Goal: Task Accomplishment & Management: Manage account settings

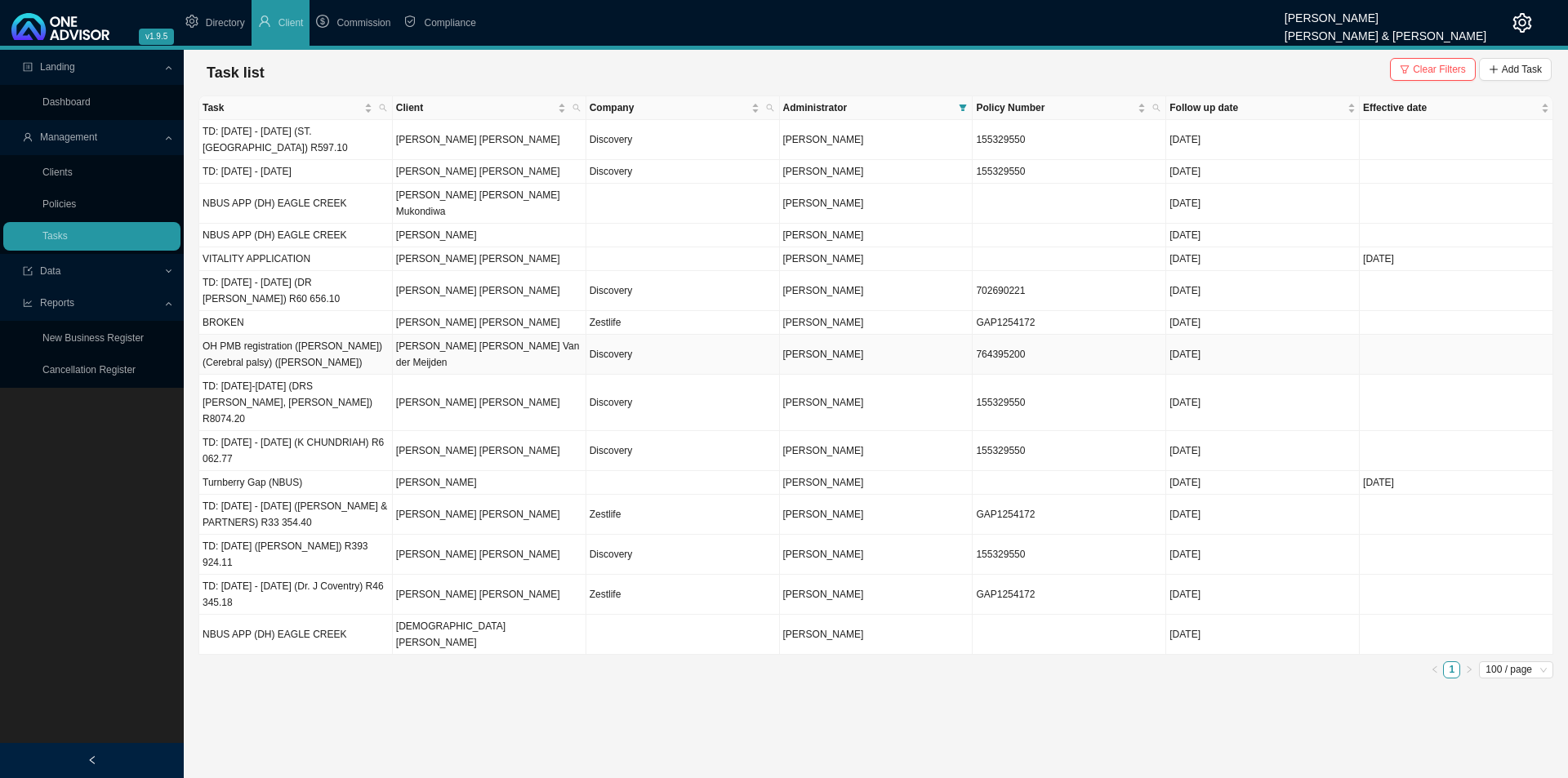
click at [825, 348] on span "[PERSON_NAME]" at bounding box center [823, 354] width 80 height 12
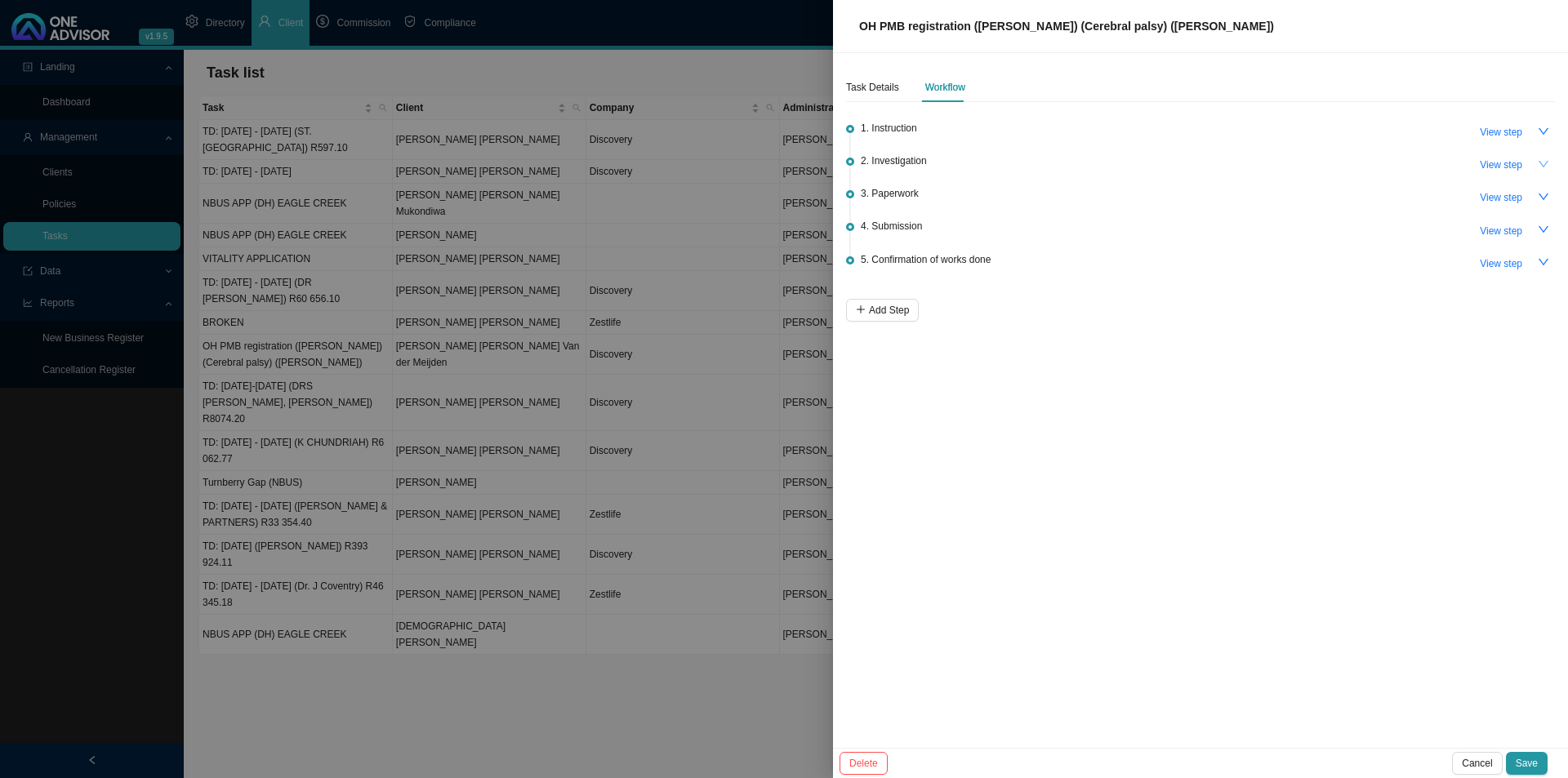
click at [1241, 162] on icon "down" at bounding box center [1544, 164] width 12 height 12
click at [1241, 161] on icon "up" at bounding box center [1544, 164] width 12 height 12
click at [1241, 131] on icon "down" at bounding box center [1544, 132] width 10 height 7
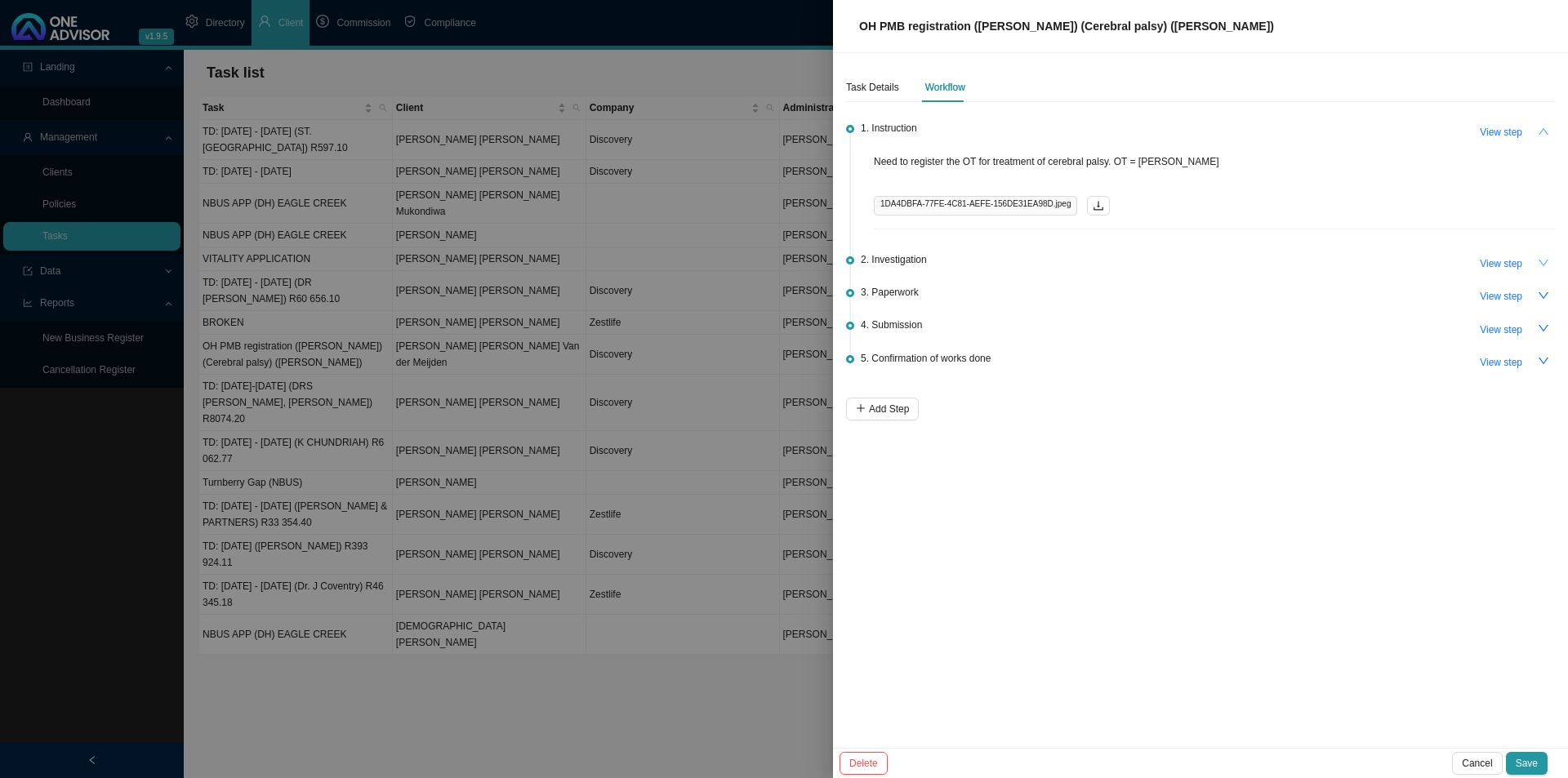
click at [1241, 133] on icon "up" at bounding box center [1544, 132] width 12 height 12
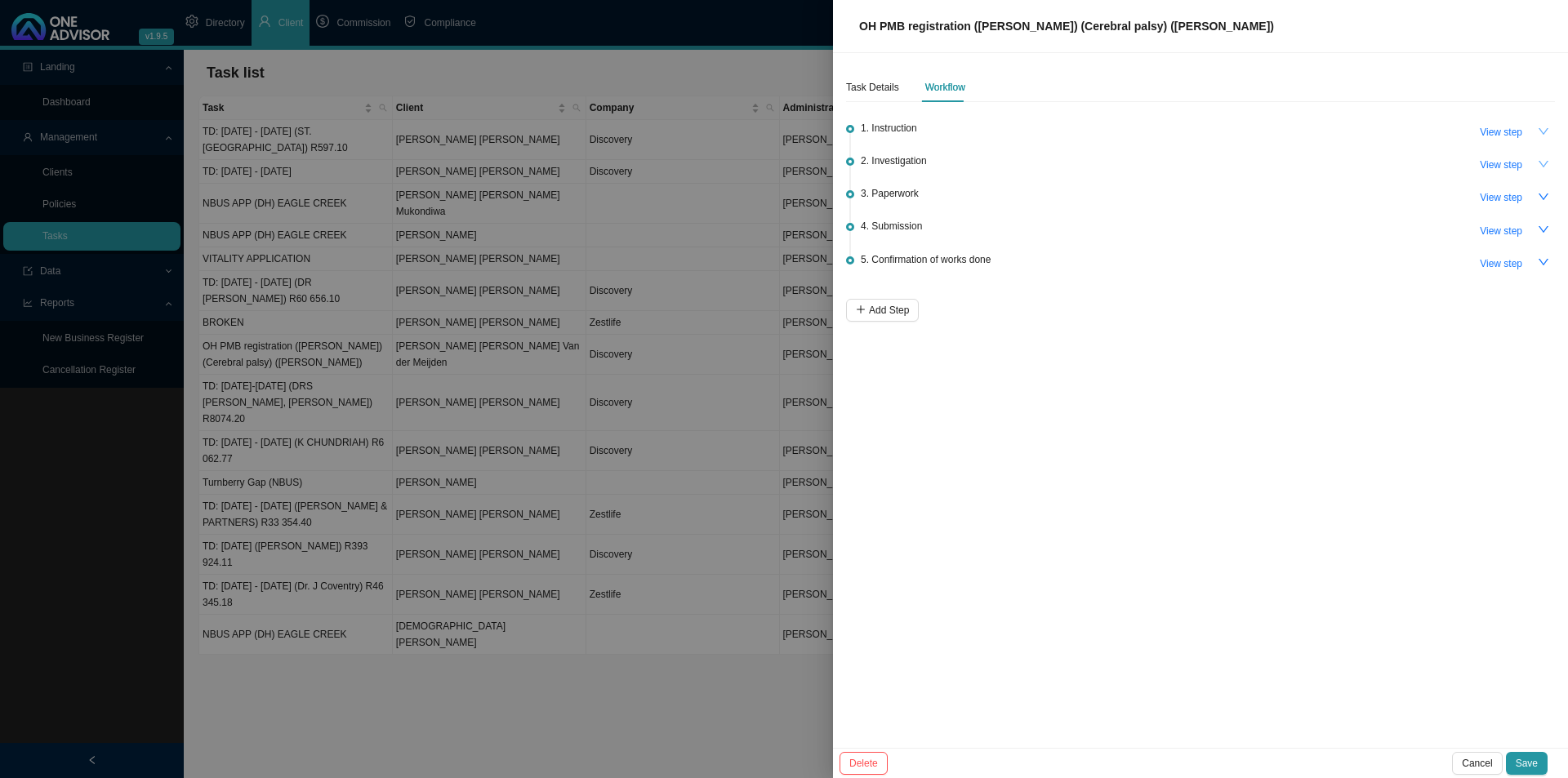
click at [293, 601] on div at bounding box center [784, 389] width 1568 height 778
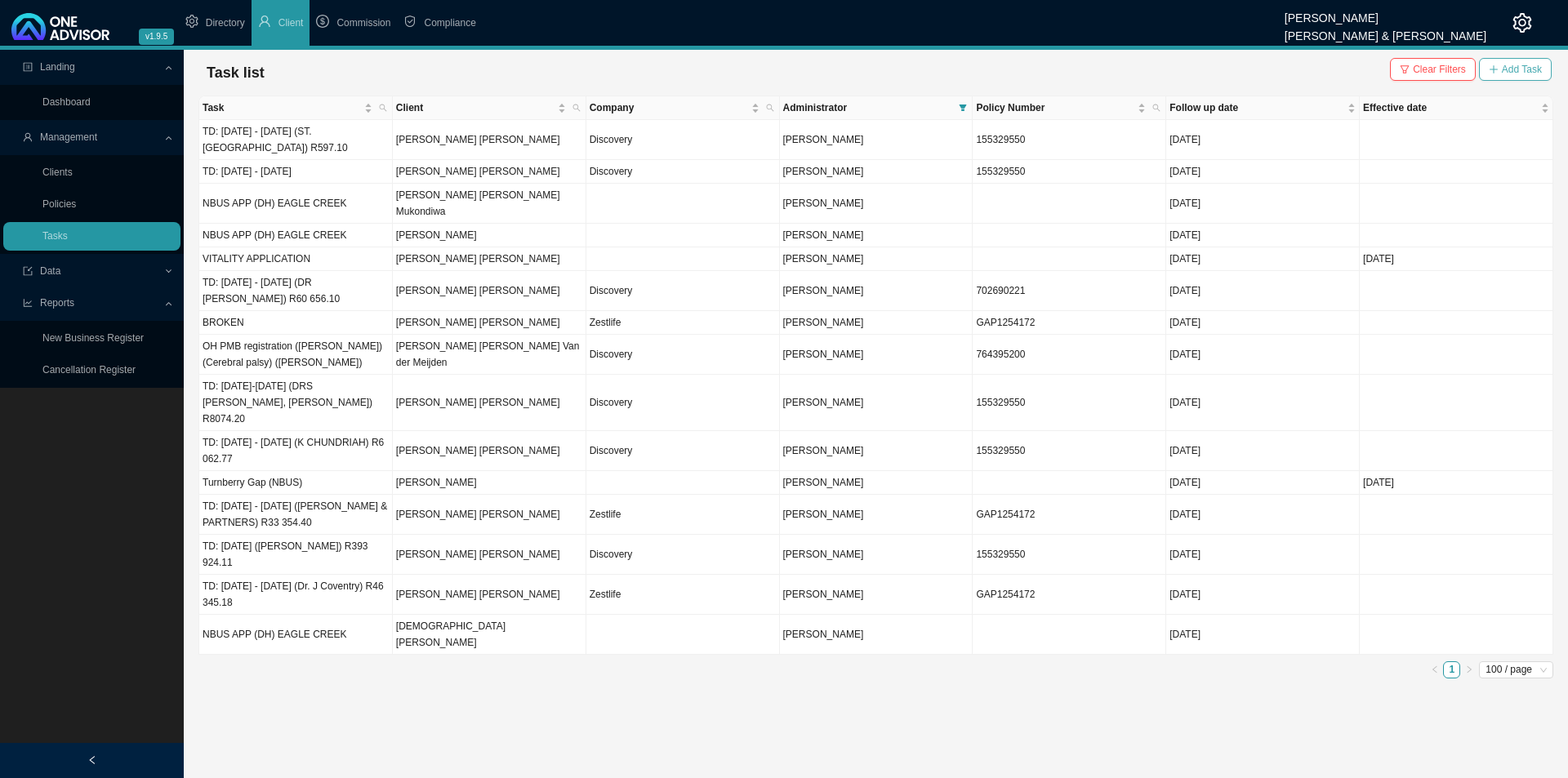
click at [1241, 74] on span "Add Task" at bounding box center [1522, 70] width 40 height 17
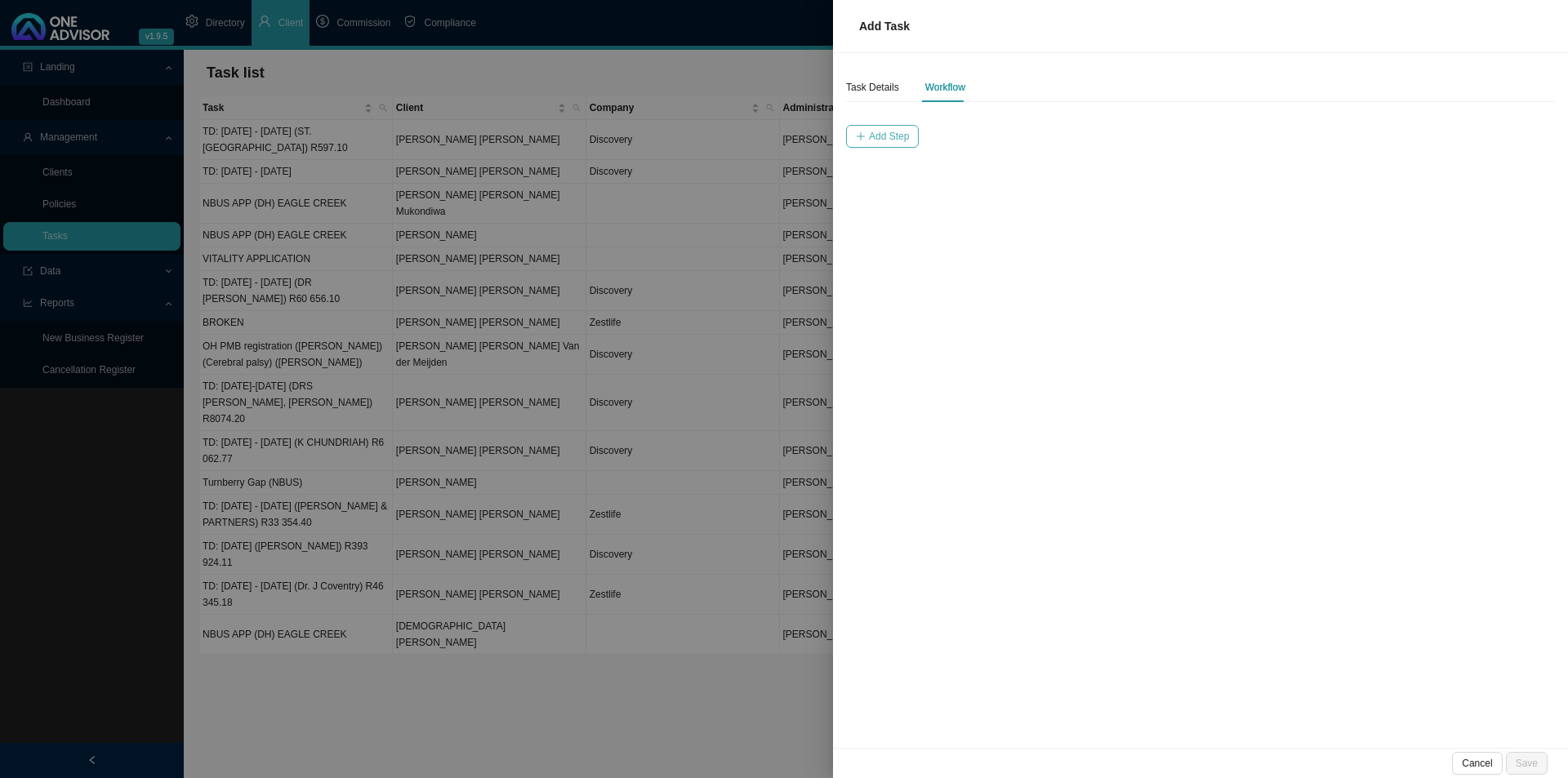
click at [872, 138] on span "Add Step" at bounding box center [889, 137] width 40 height 17
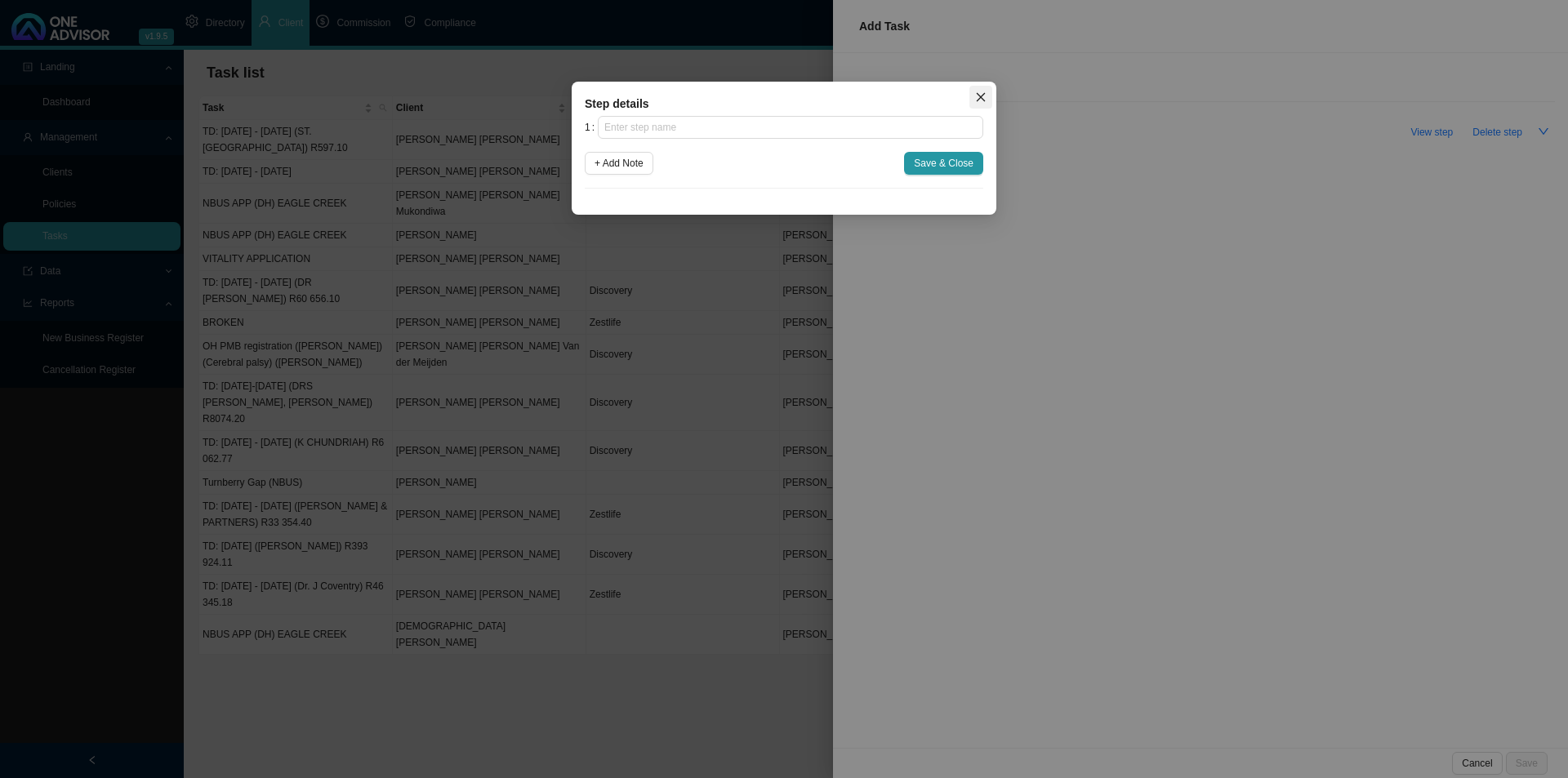
click at [984, 99] on icon "close" at bounding box center [981, 97] width 12 height 12
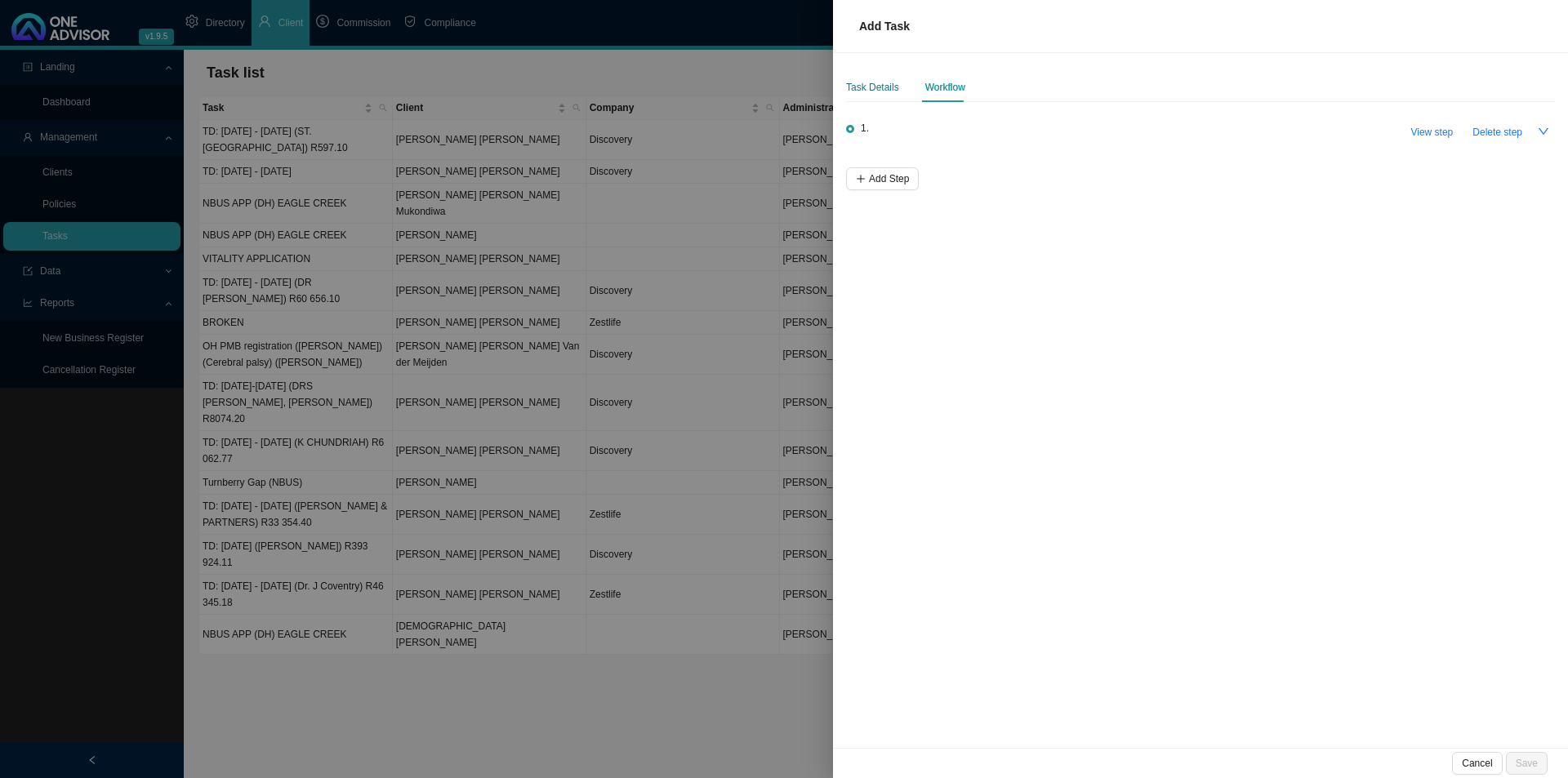
click at [888, 83] on div "Task Details" at bounding box center [873, 87] width 53 height 17
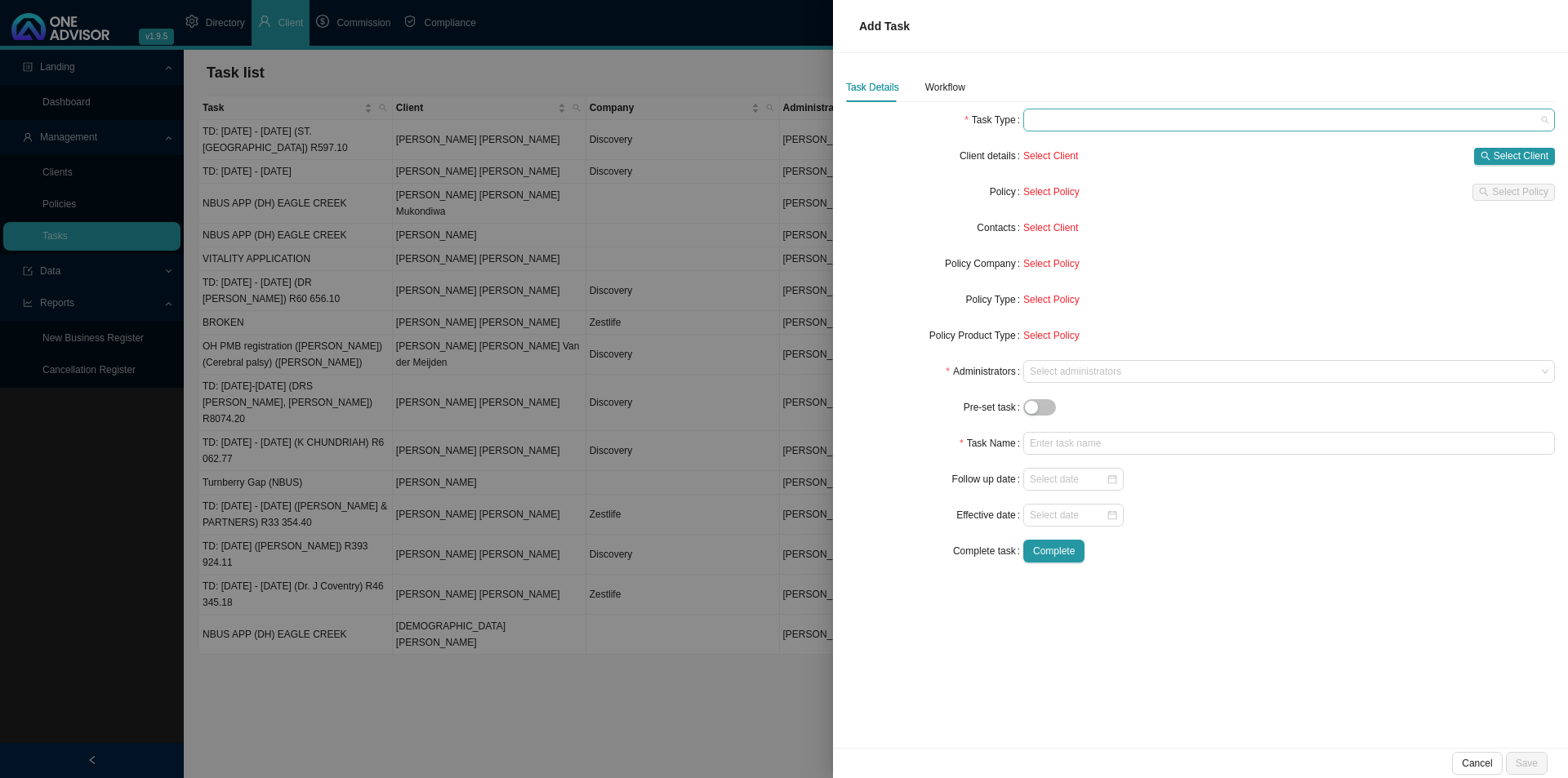
click at [1088, 127] on span at bounding box center [1288, 120] width 519 height 22
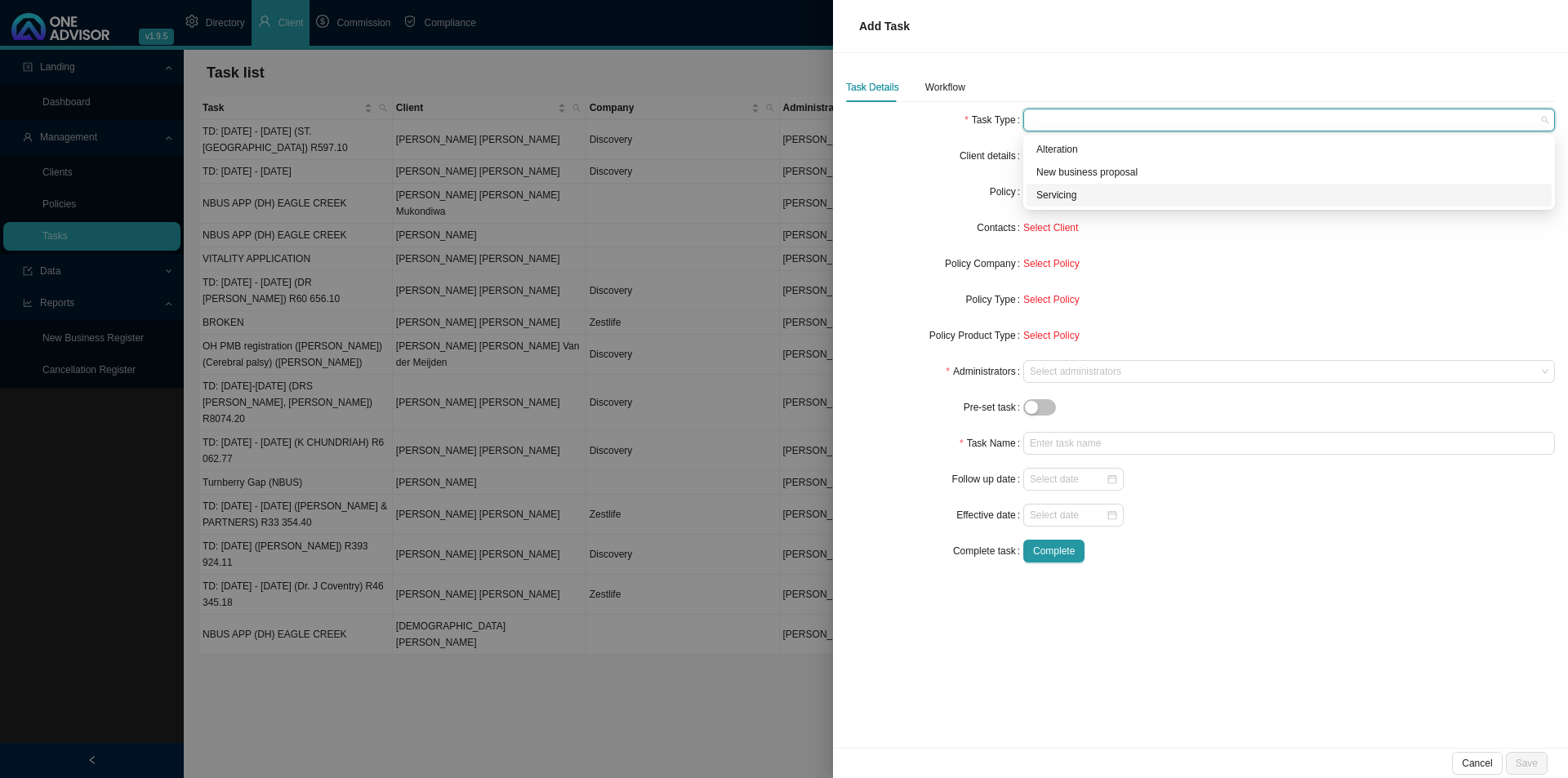
click at [1048, 194] on div "Servicing" at bounding box center [1288, 195] width 505 height 17
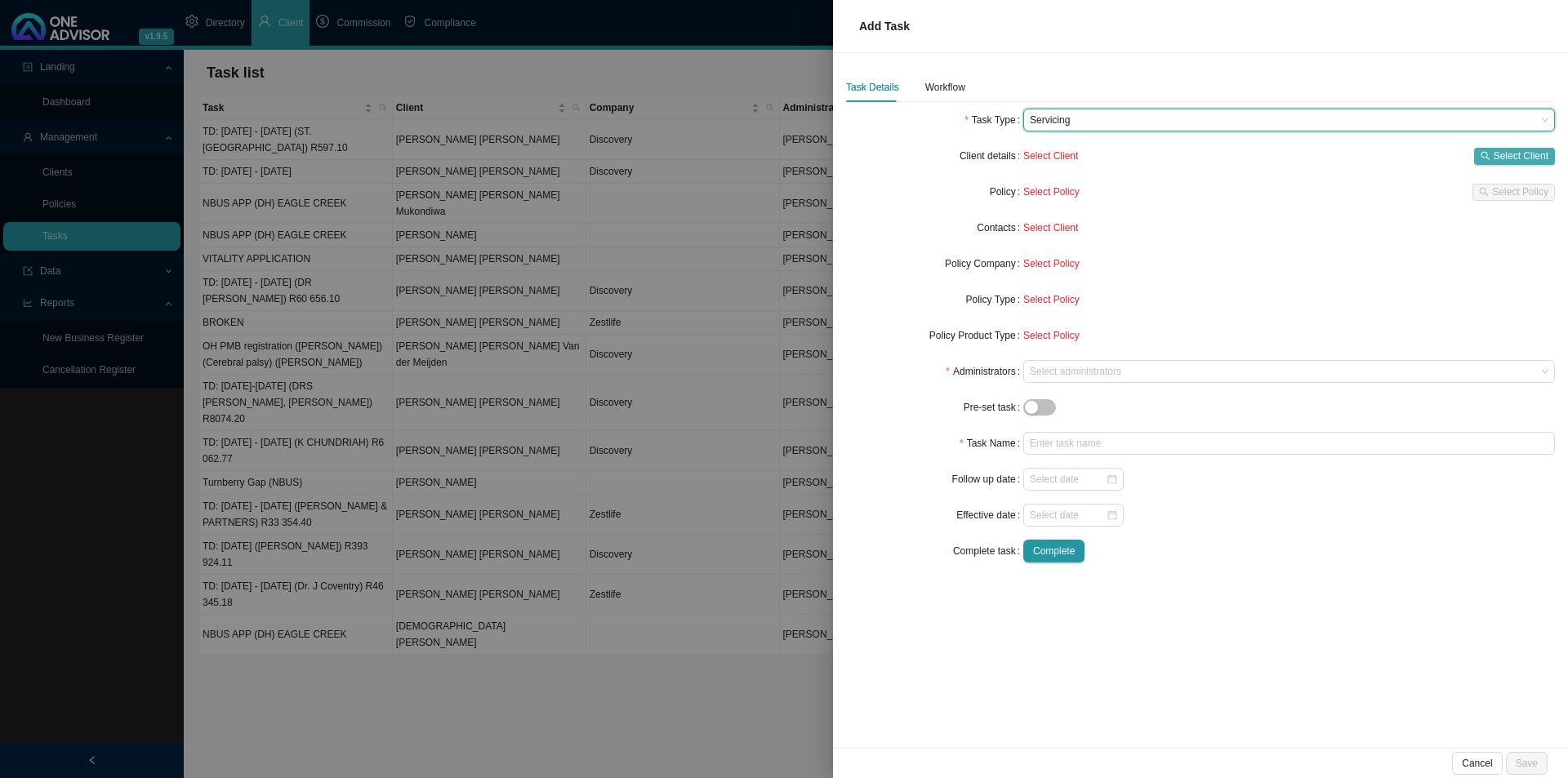
click at [1241, 158] on icon "search" at bounding box center [1486, 156] width 10 height 10
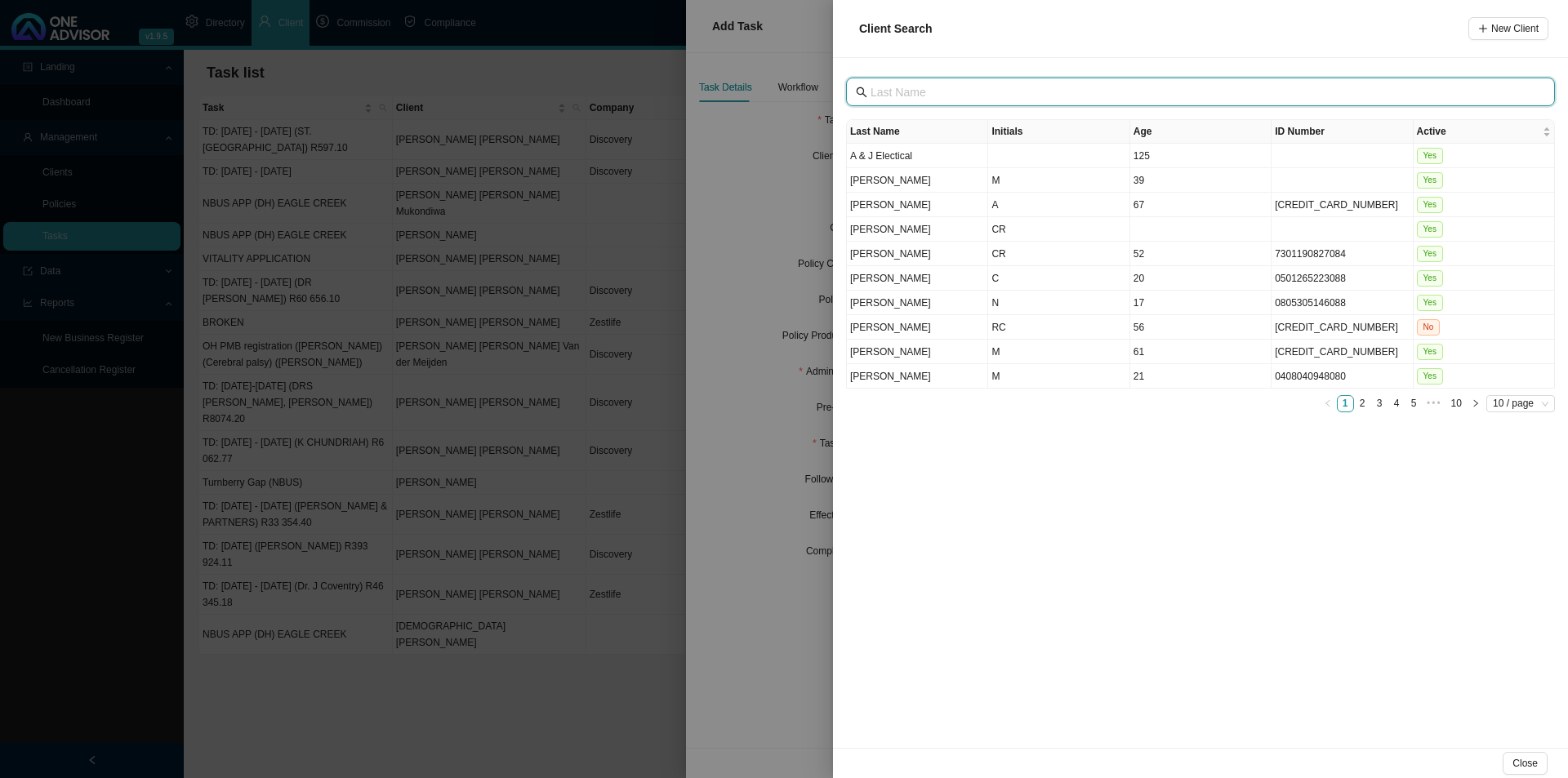
click at [959, 95] on input "text" at bounding box center [1201, 92] width 663 height 18
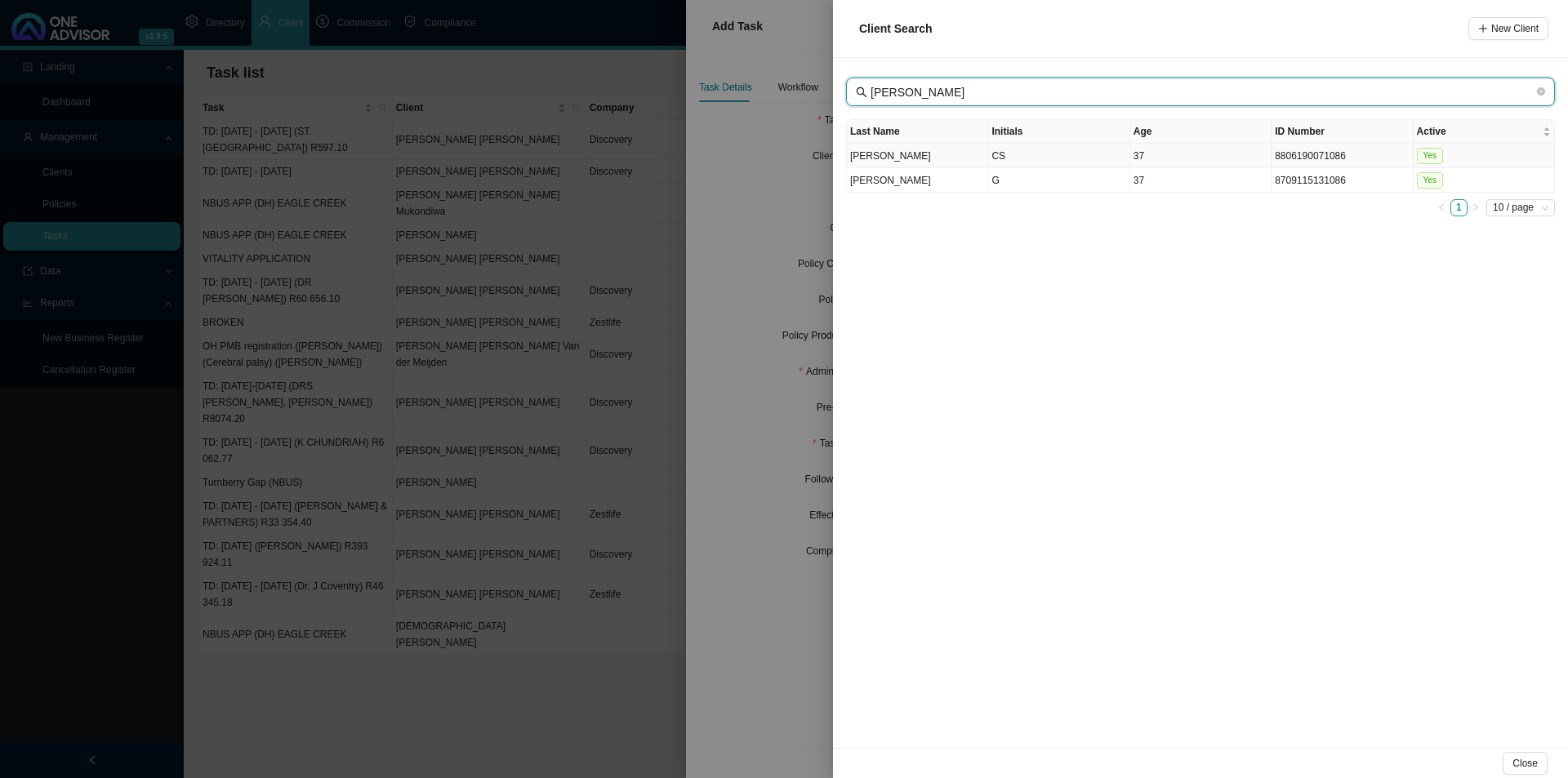
type input "[PERSON_NAME]"
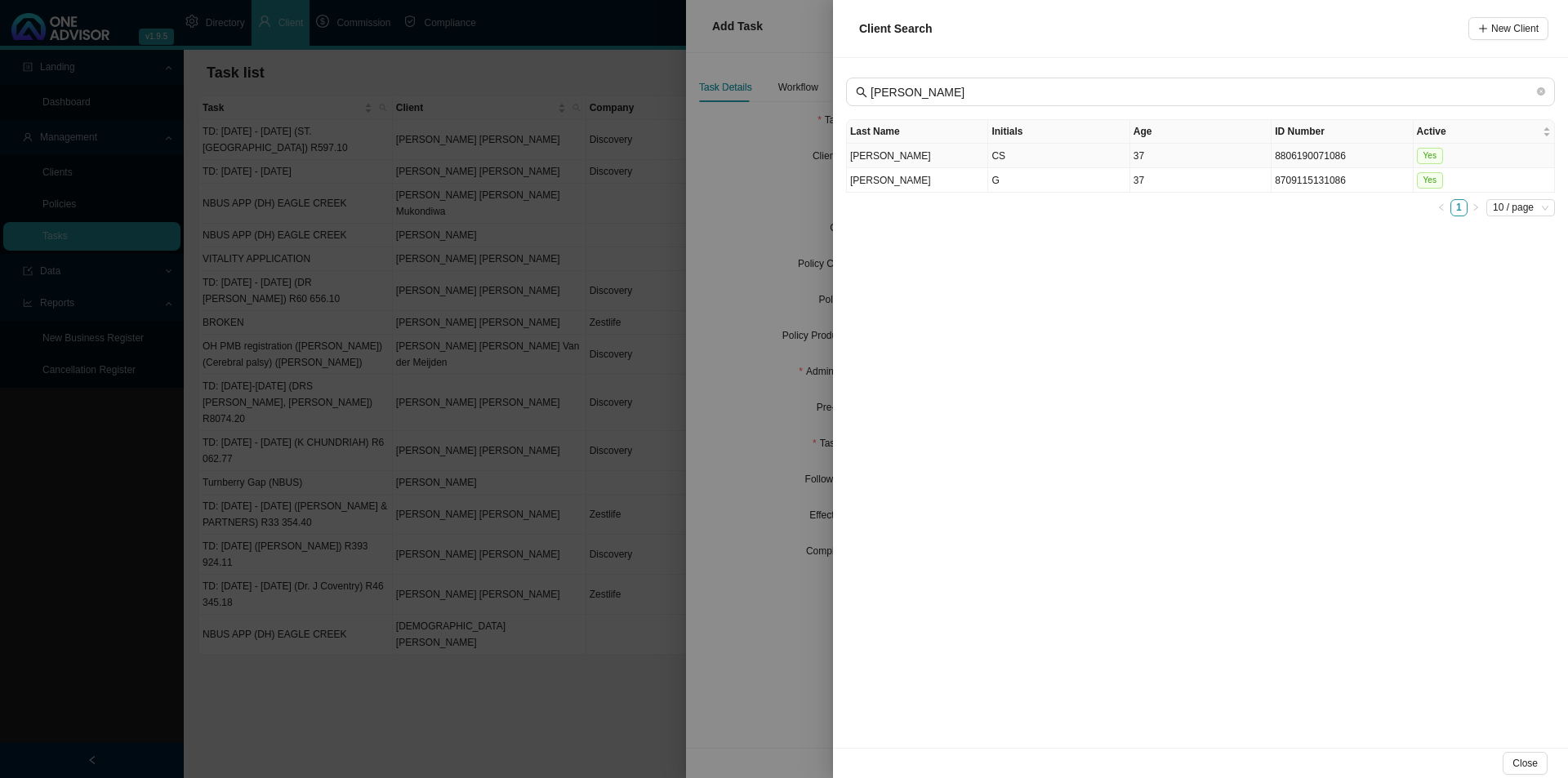
click at [1011, 160] on td "CS" at bounding box center [1059, 156] width 141 height 25
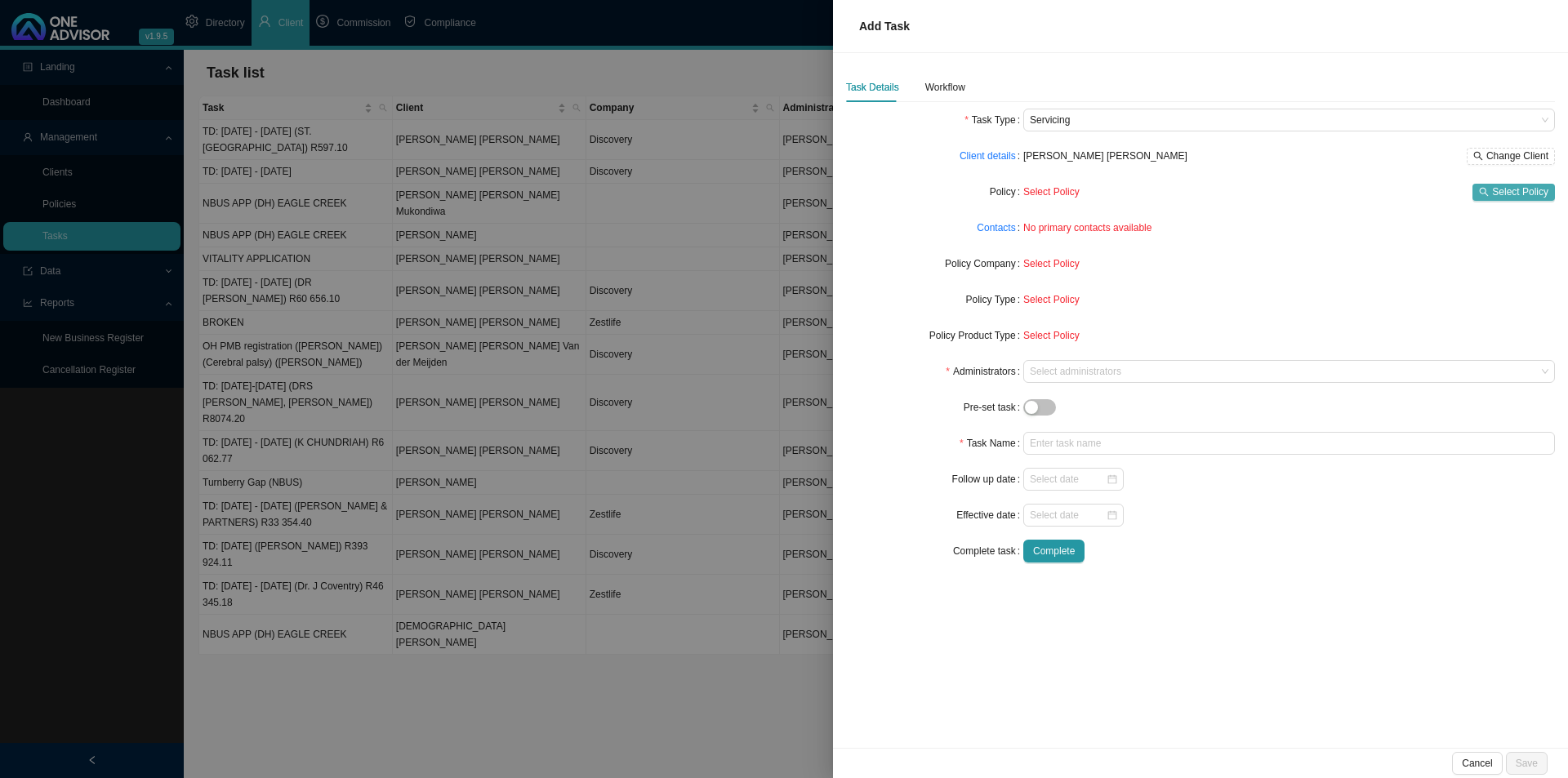
click at [1241, 186] on span "Select Policy" at bounding box center [1520, 192] width 56 height 17
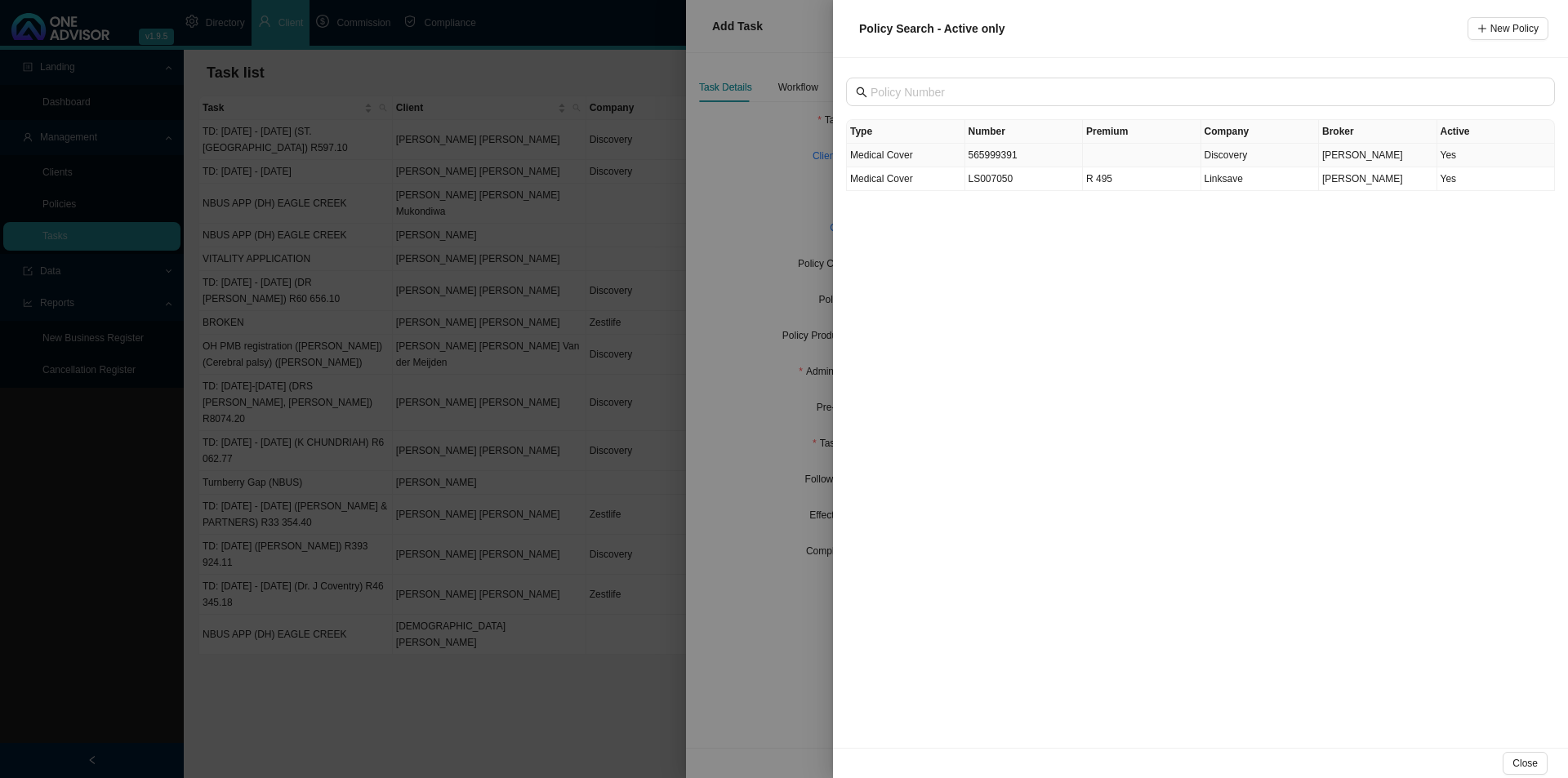
click at [1007, 159] on td "565999391" at bounding box center [1025, 155] width 119 height 24
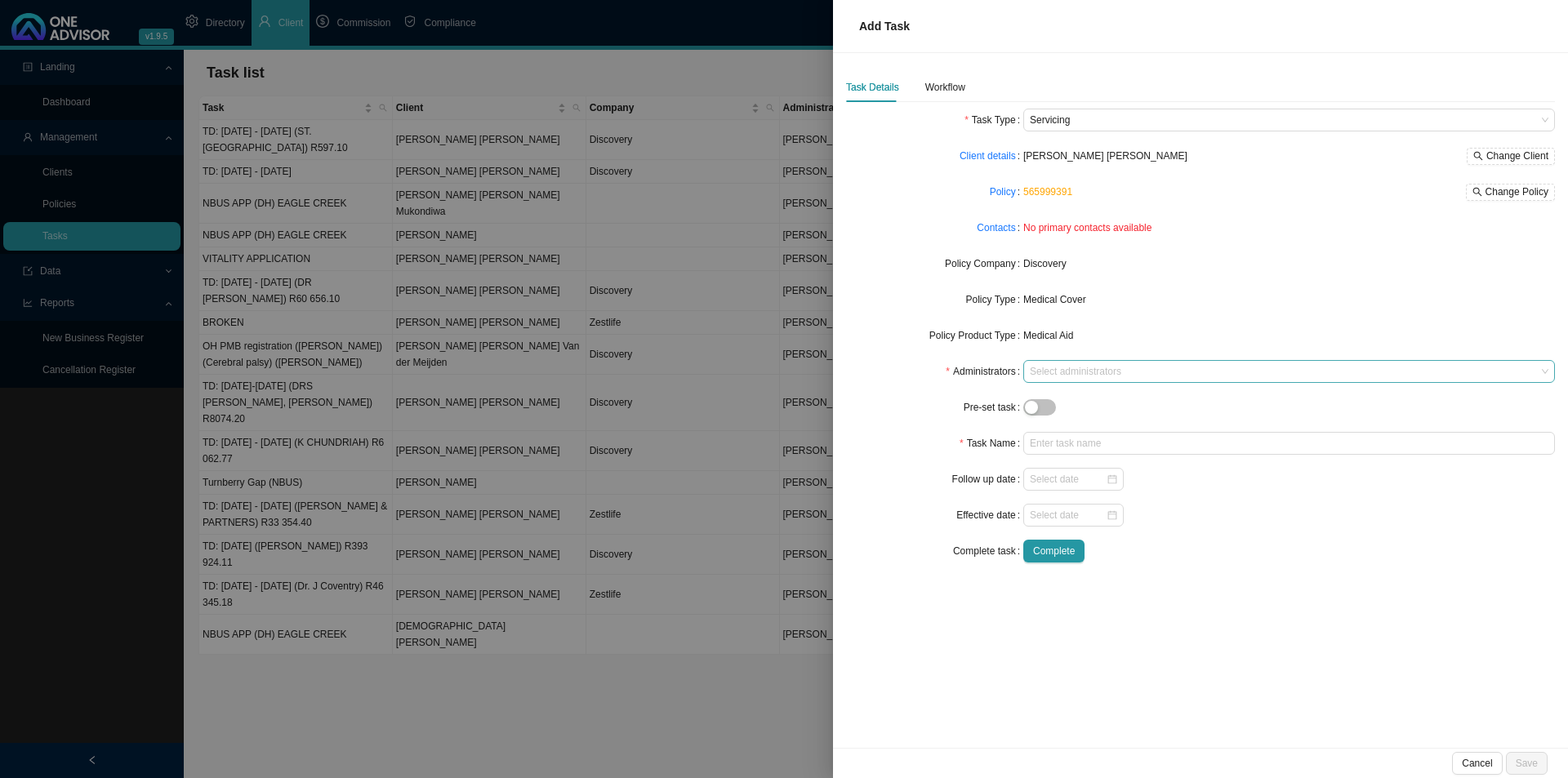
click at [1092, 374] on div at bounding box center [1281, 372] width 509 height 12
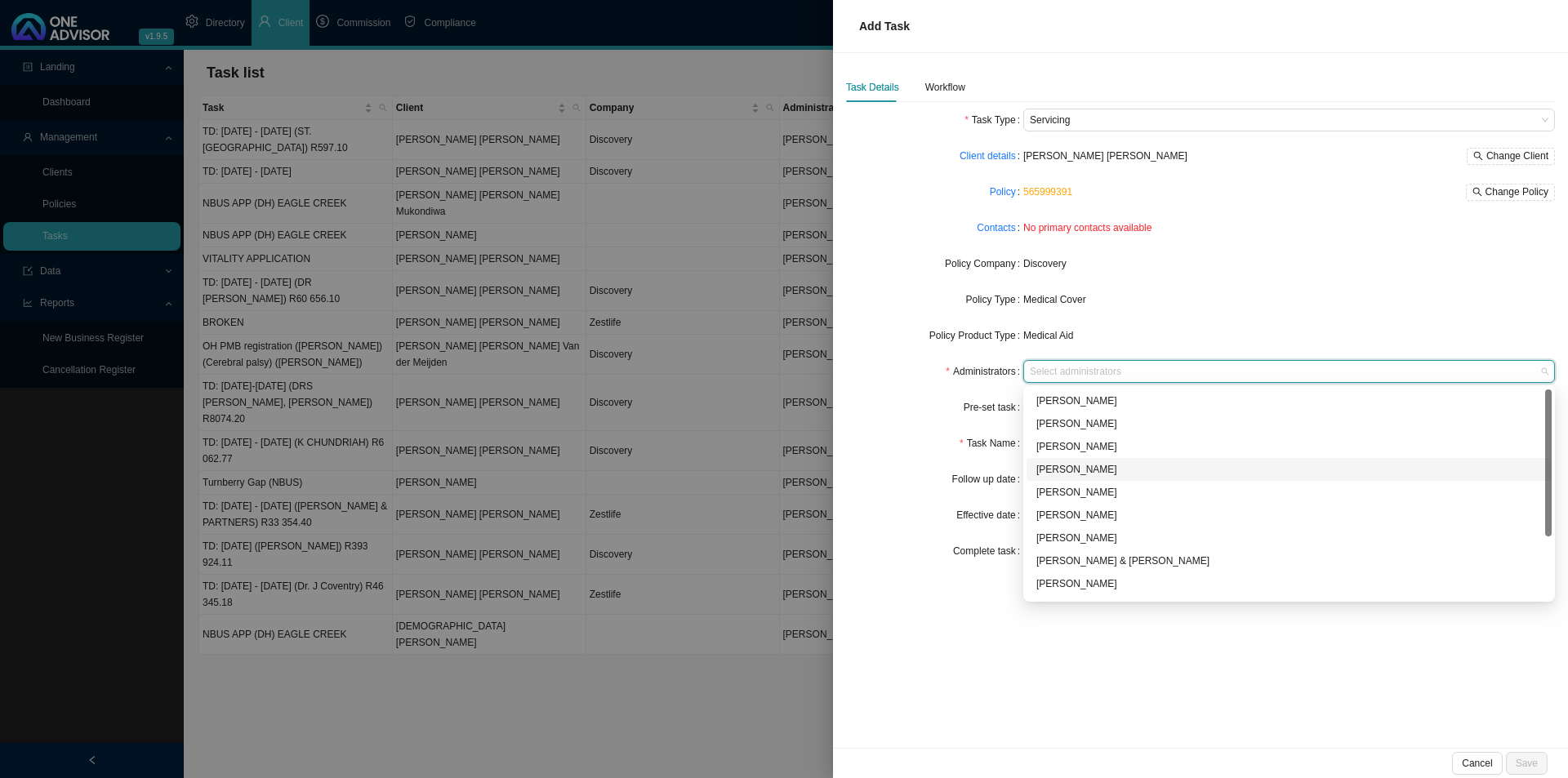
click at [1079, 466] on div "[PERSON_NAME]" at bounding box center [1288, 469] width 505 height 17
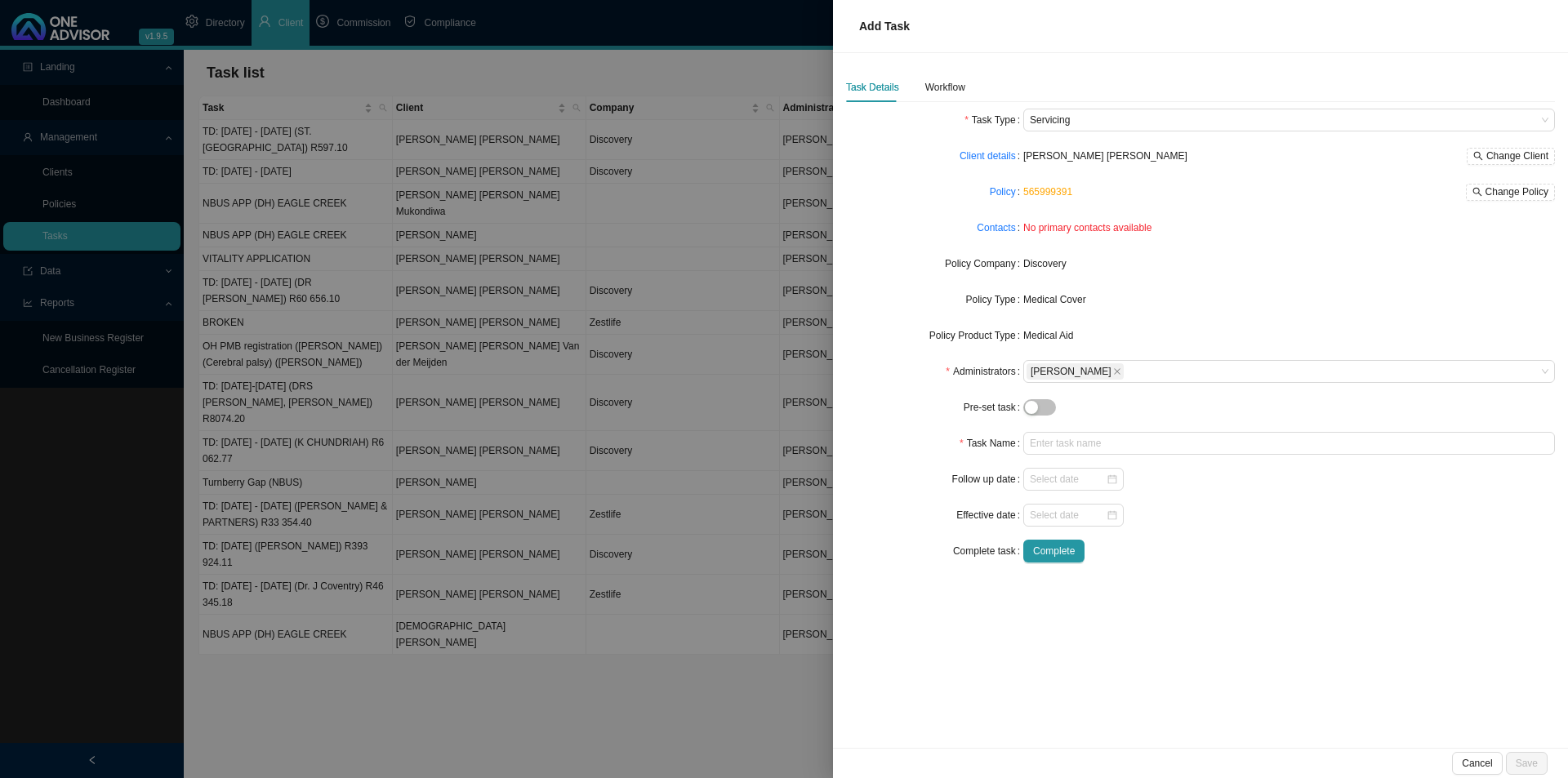
click at [904, 438] on div "Task Name" at bounding box center [935, 444] width 178 height 23
click at [1092, 444] on input "text" at bounding box center [1288, 444] width 532 height 23
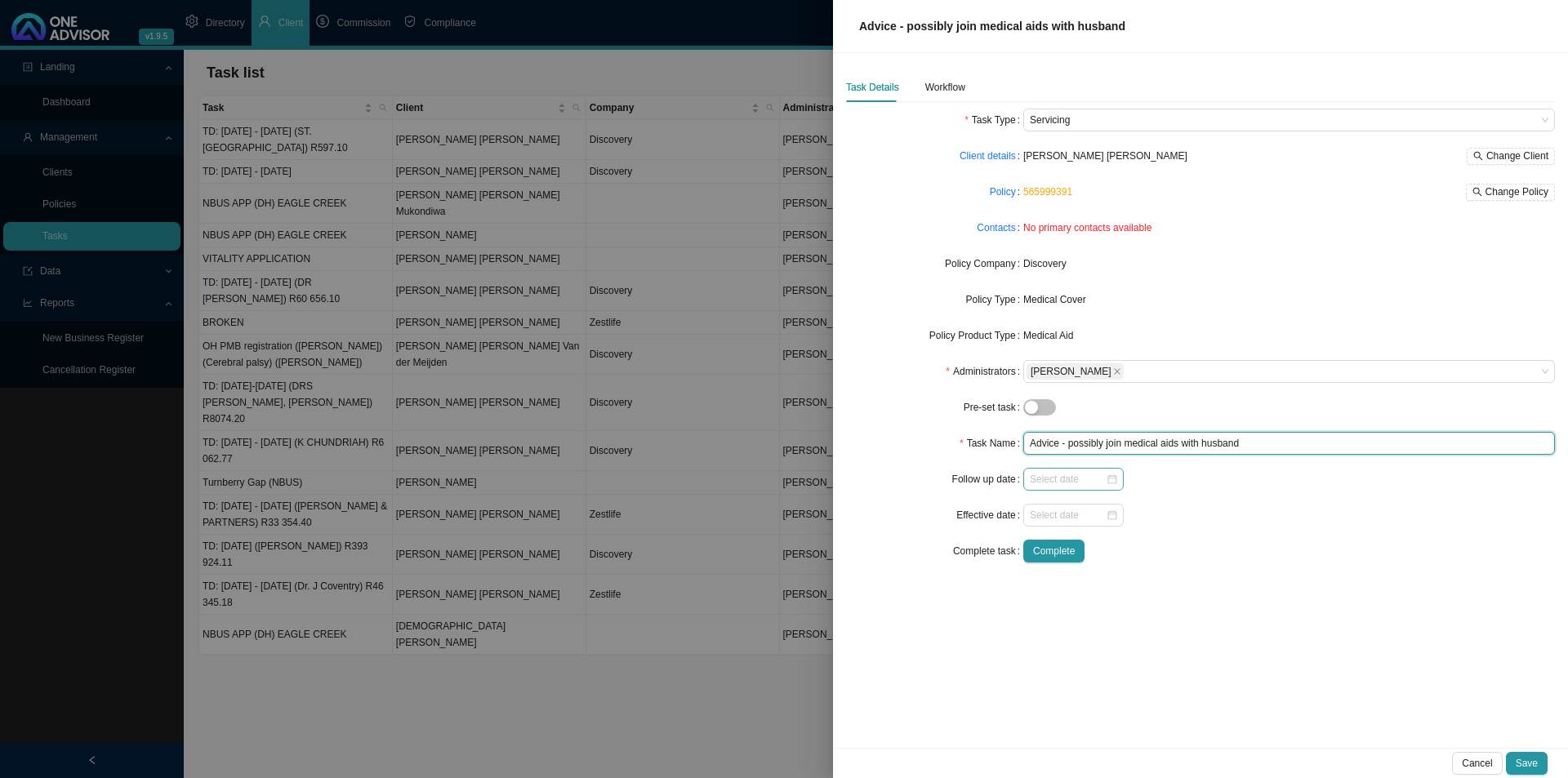
type input "Advice - possibly join medical aids with husband"
click at [1070, 484] on input at bounding box center [1068, 479] width 76 height 17
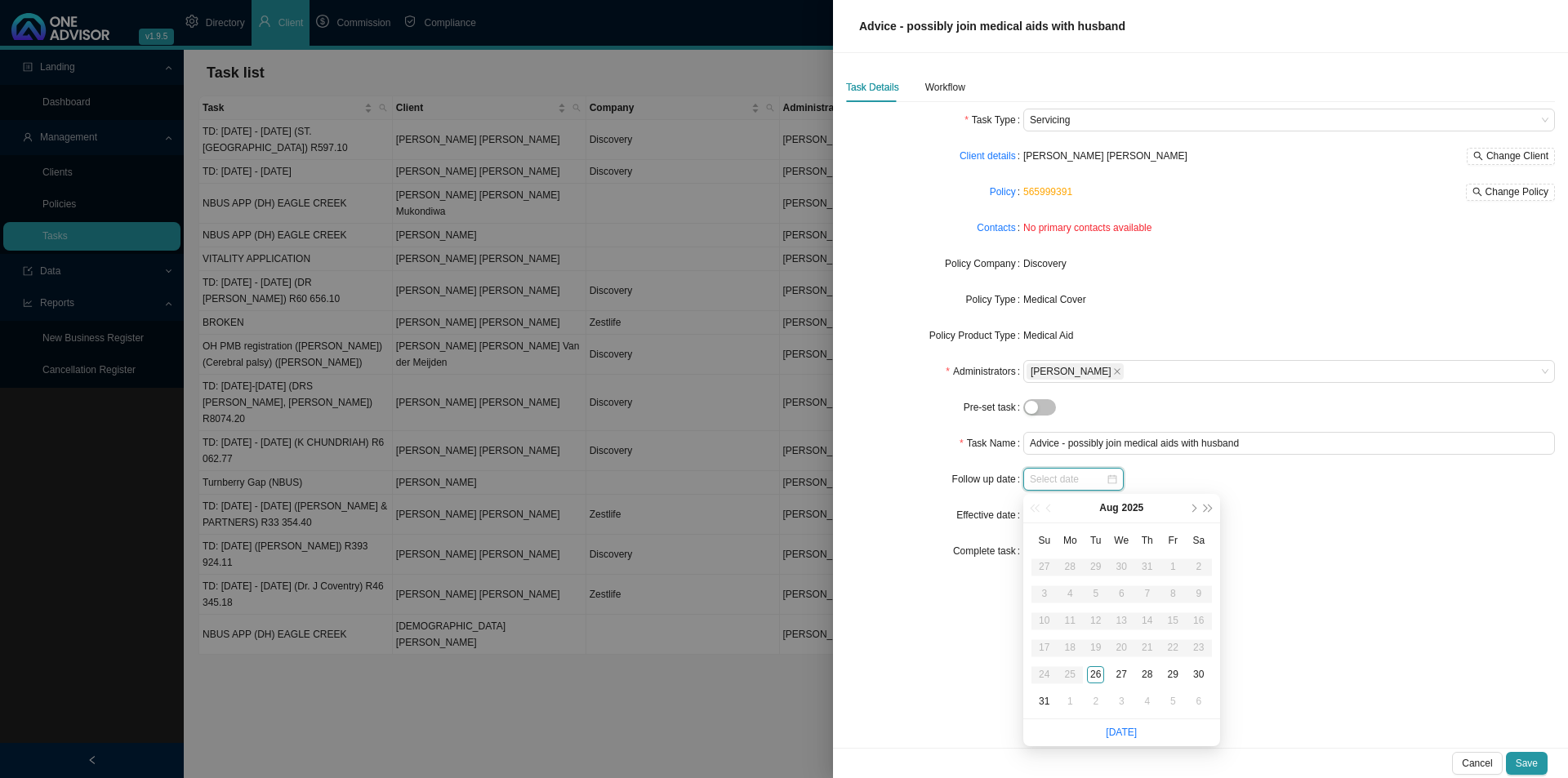
type input "[DATE]"
click at [1090, 601] on div "2" at bounding box center [1095, 702] width 17 height 17
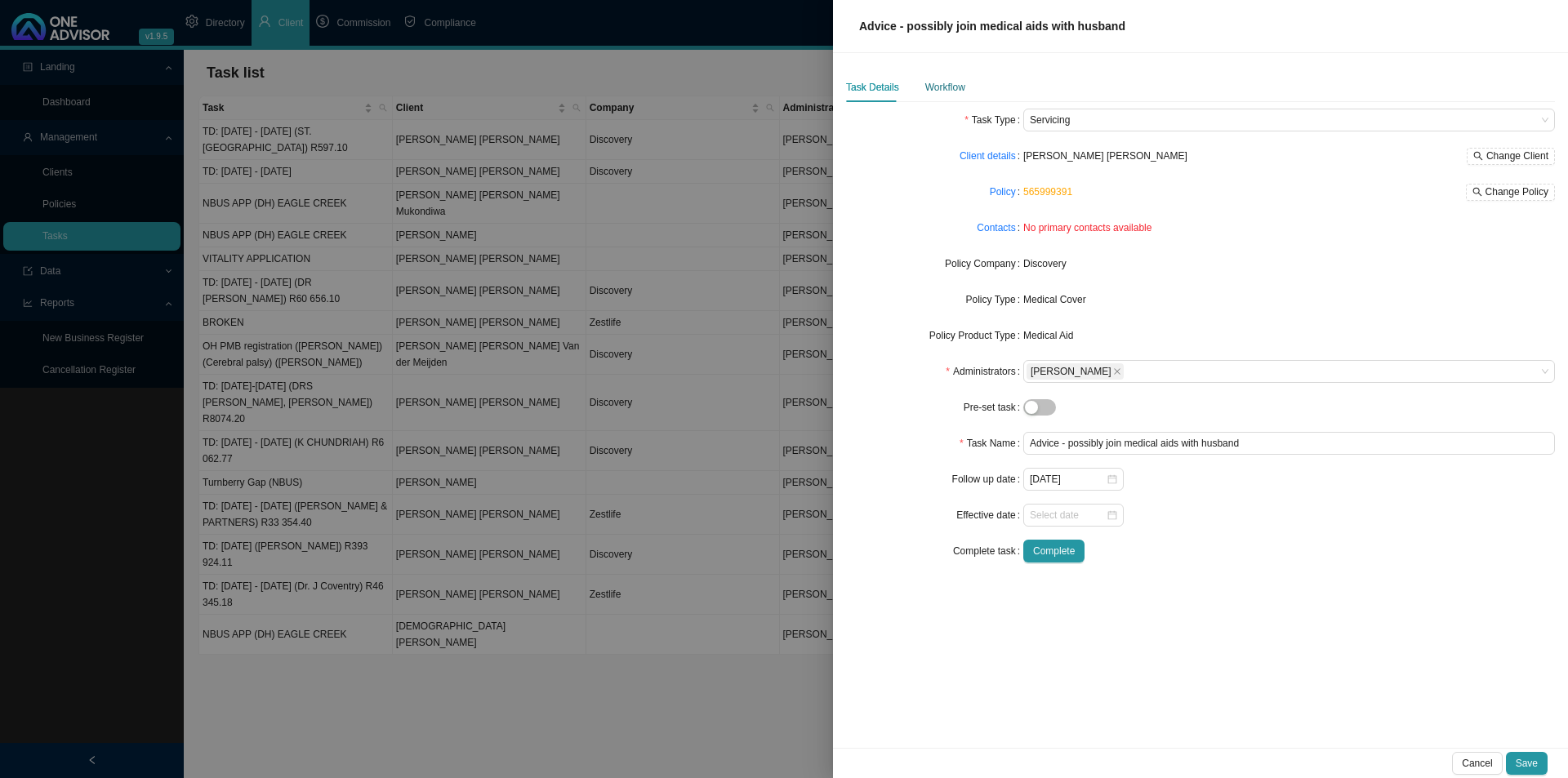
click at [933, 81] on div "Workflow" at bounding box center [945, 87] width 40 height 17
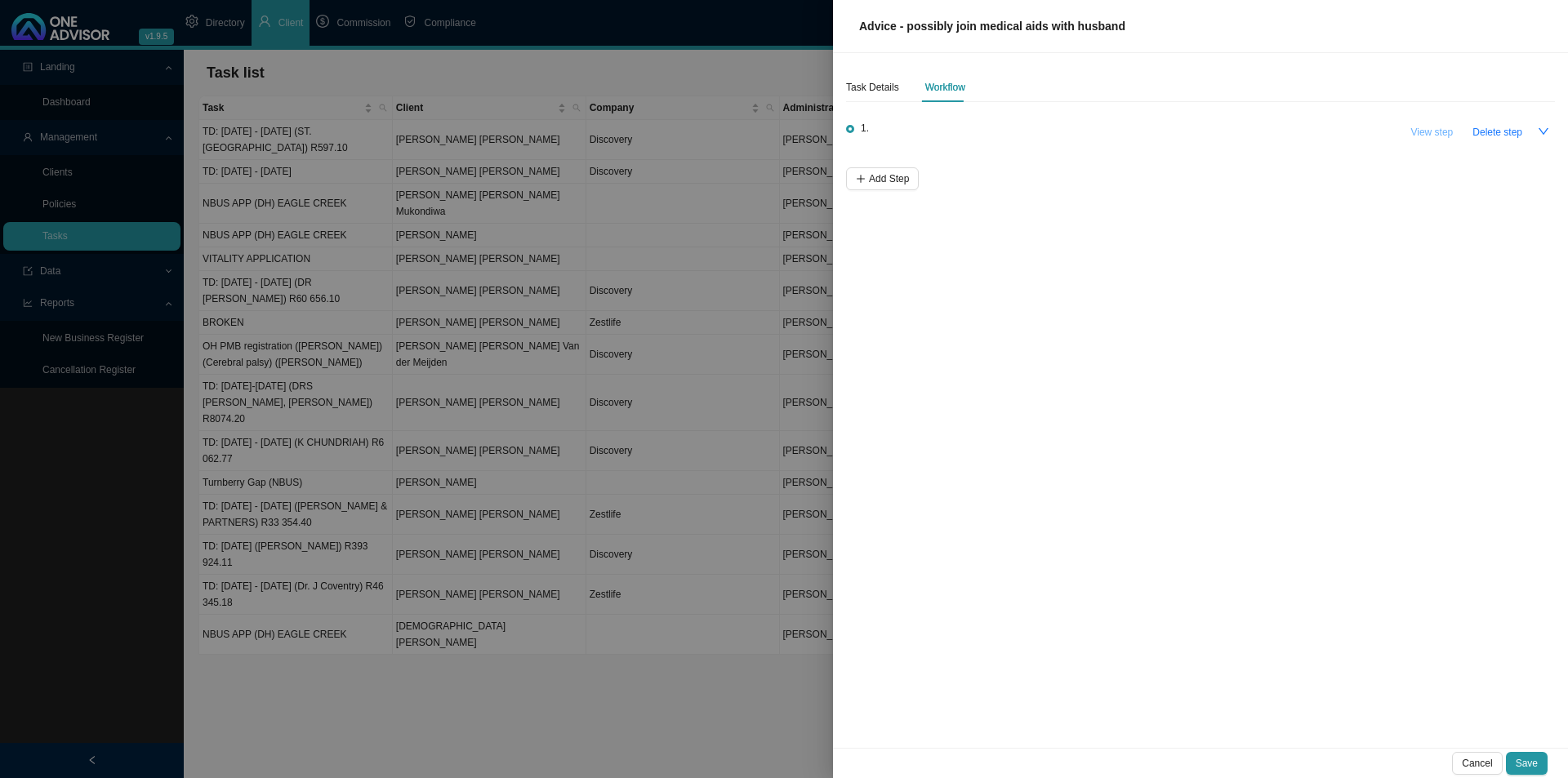
click at [1241, 131] on span "View step" at bounding box center [1431, 133] width 42 height 17
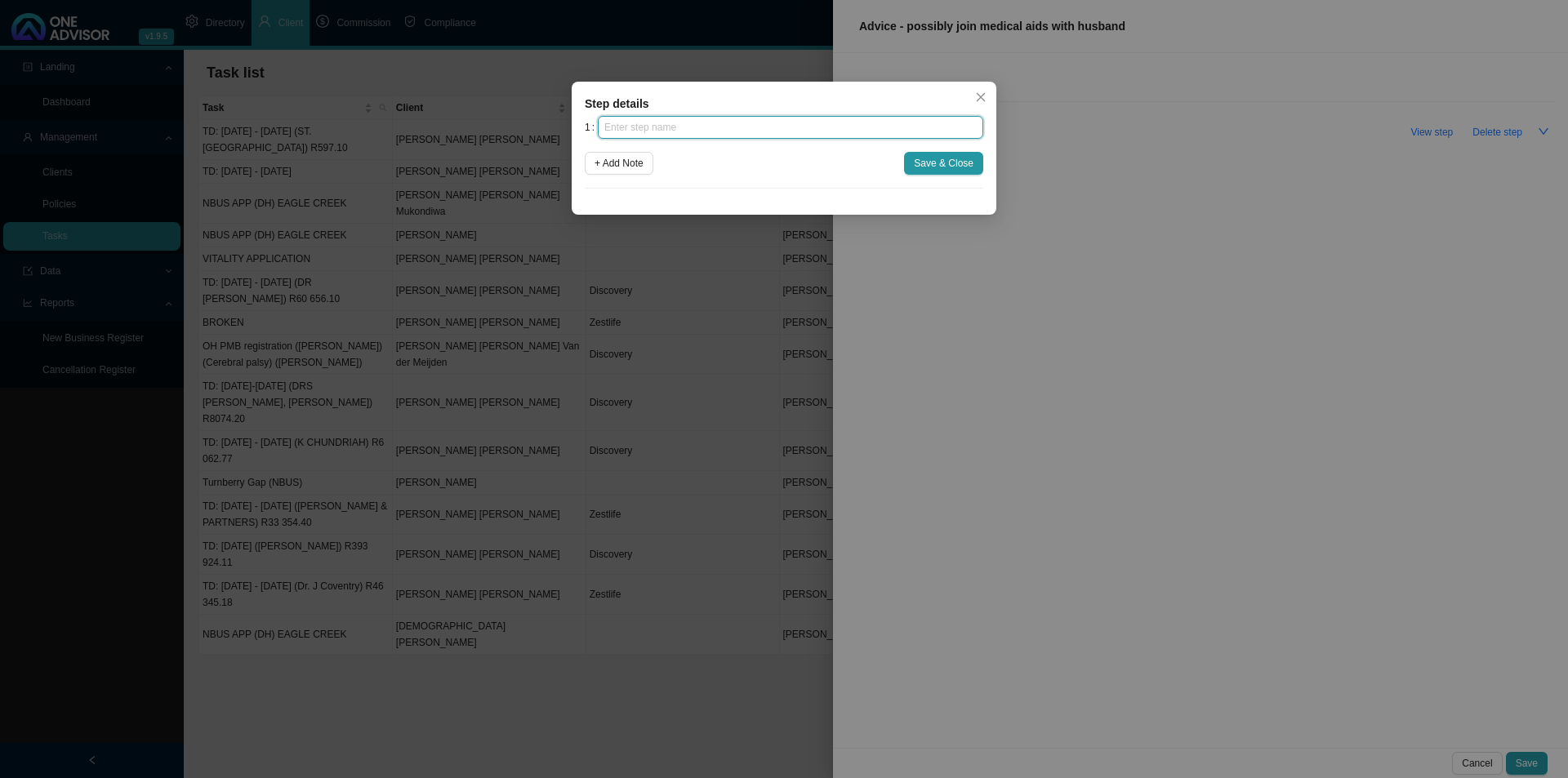
click at [718, 133] on input "text" at bounding box center [791, 128] width 386 height 23
type input "Request"
click at [631, 147] on div "1 Request + Add Note Save & Close" at bounding box center [784, 153] width 398 height 73
click at [630, 157] on span "+ Add Note" at bounding box center [619, 163] width 49 height 17
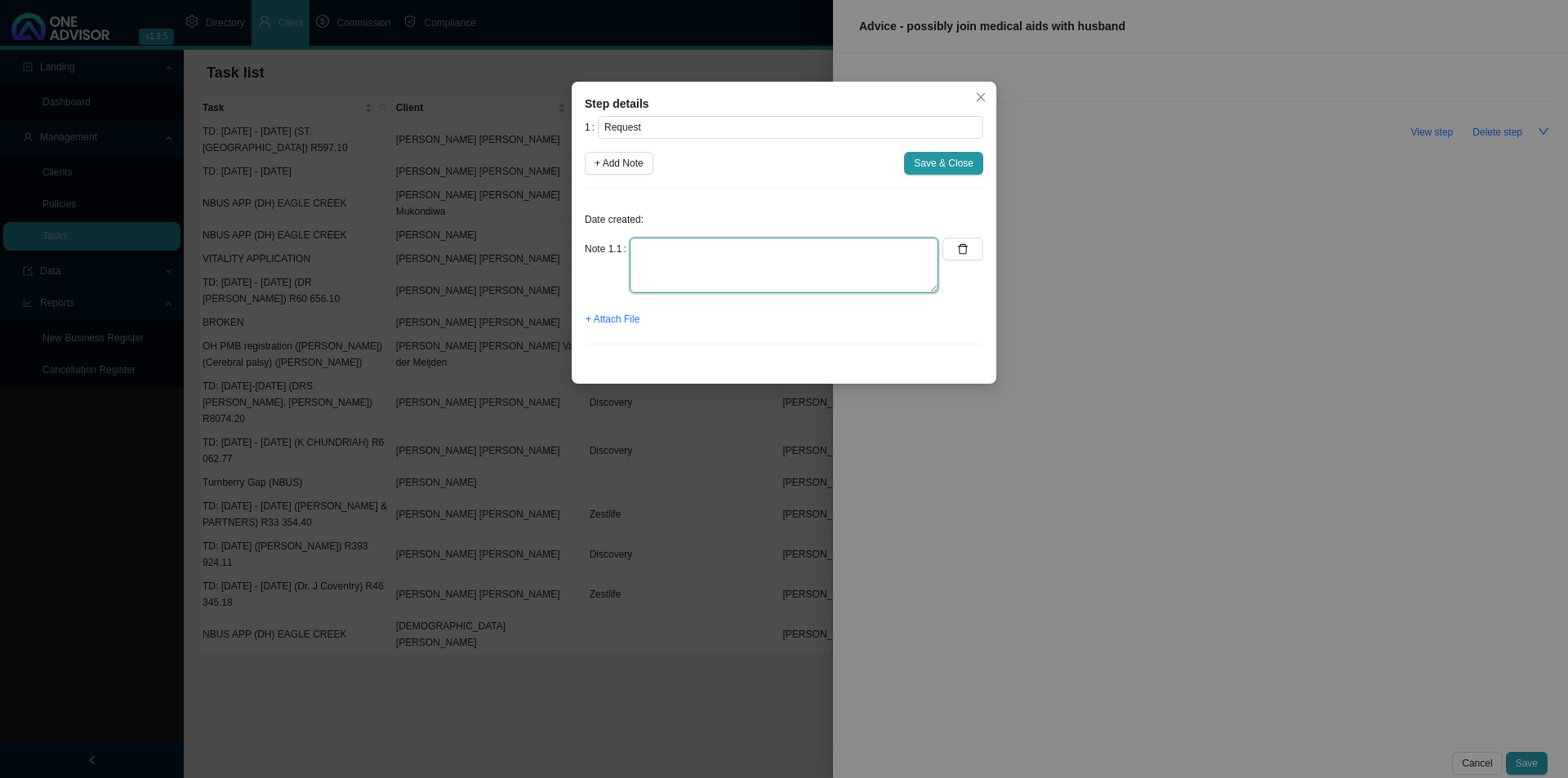
click at [641, 260] on textarea at bounding box center [784, 265] width 309 height 56
paste textarea "Please see attached forms for GAP cover signed by [PERSON_NAME], [PERSON_NAME] …"
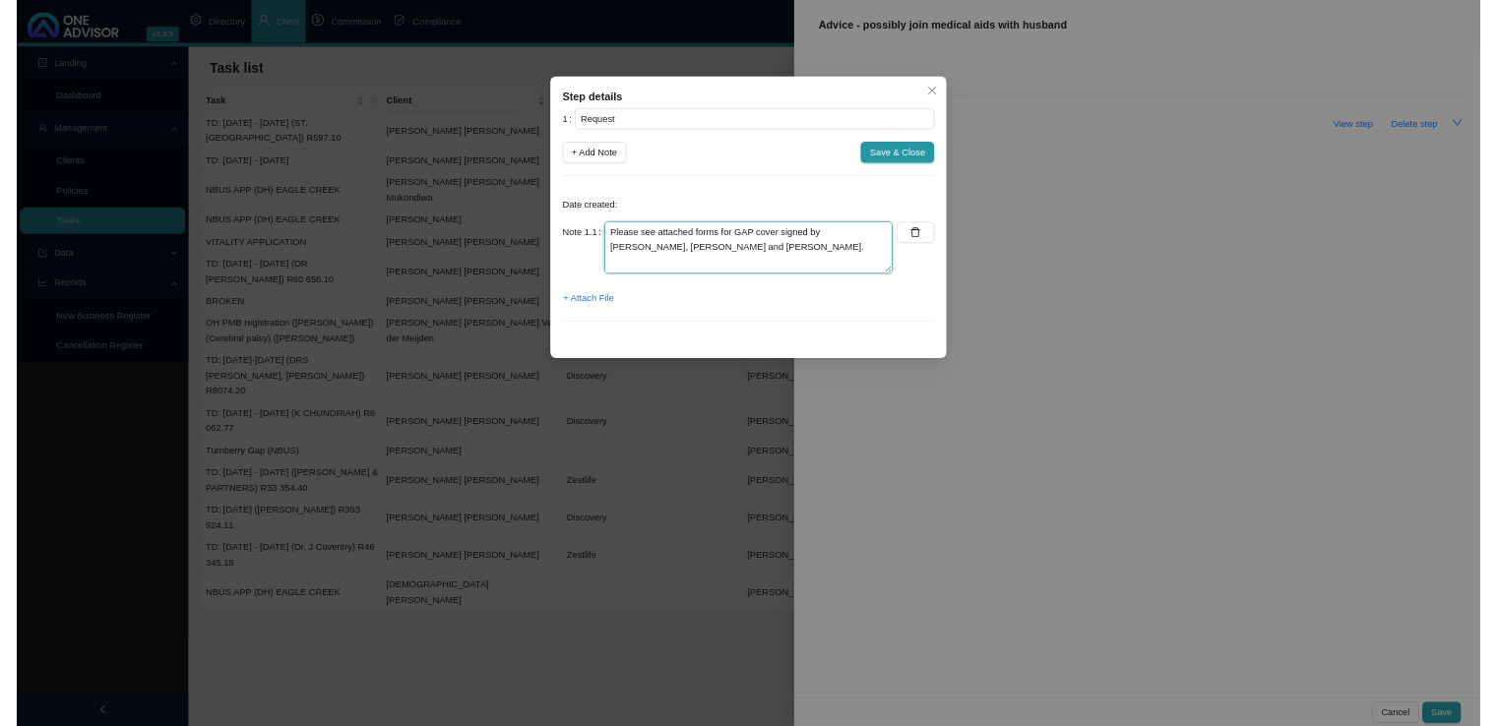
scroll to position [192, 0]
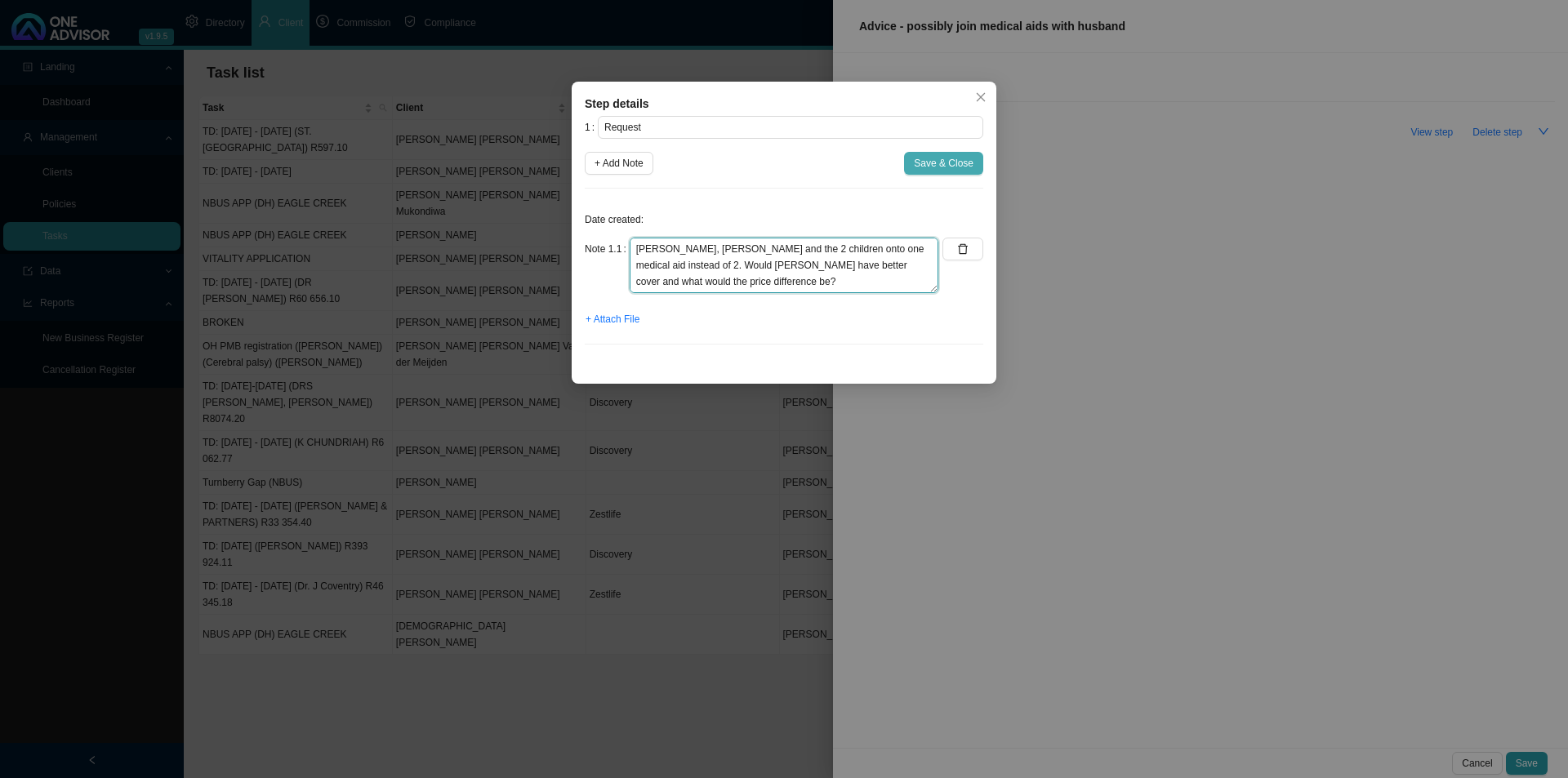
type textarea "Please see attached forms for GAP cover signed by [PERSON_NAME], [PERSON_NAME] …"
click at [958, 160] on span "Save & Close" at bounding box center [944, 163] width 60 height 17
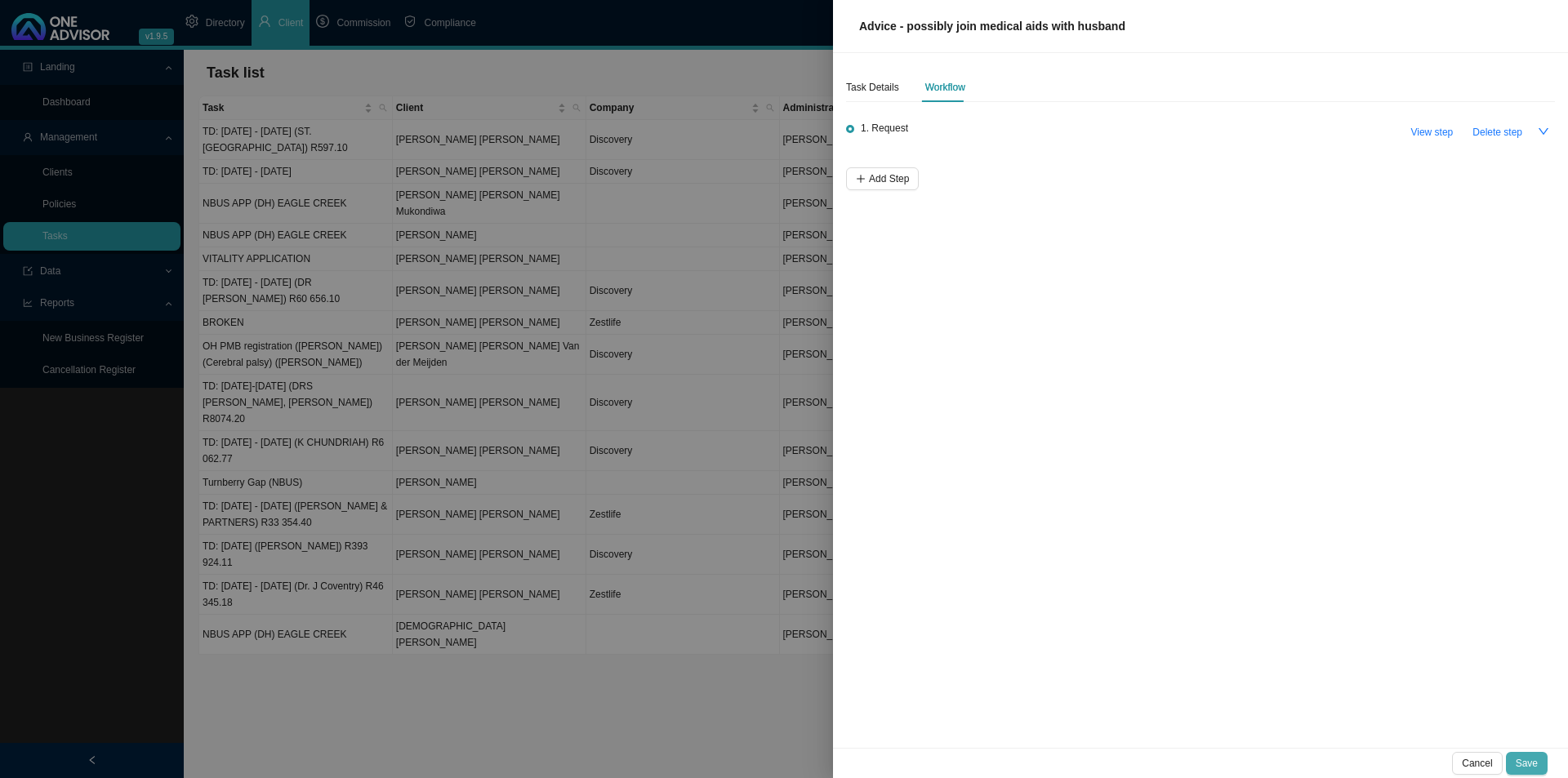
click at [1241, 601] on span "Save" at bounding box center [1527, 764] width 22 height 17
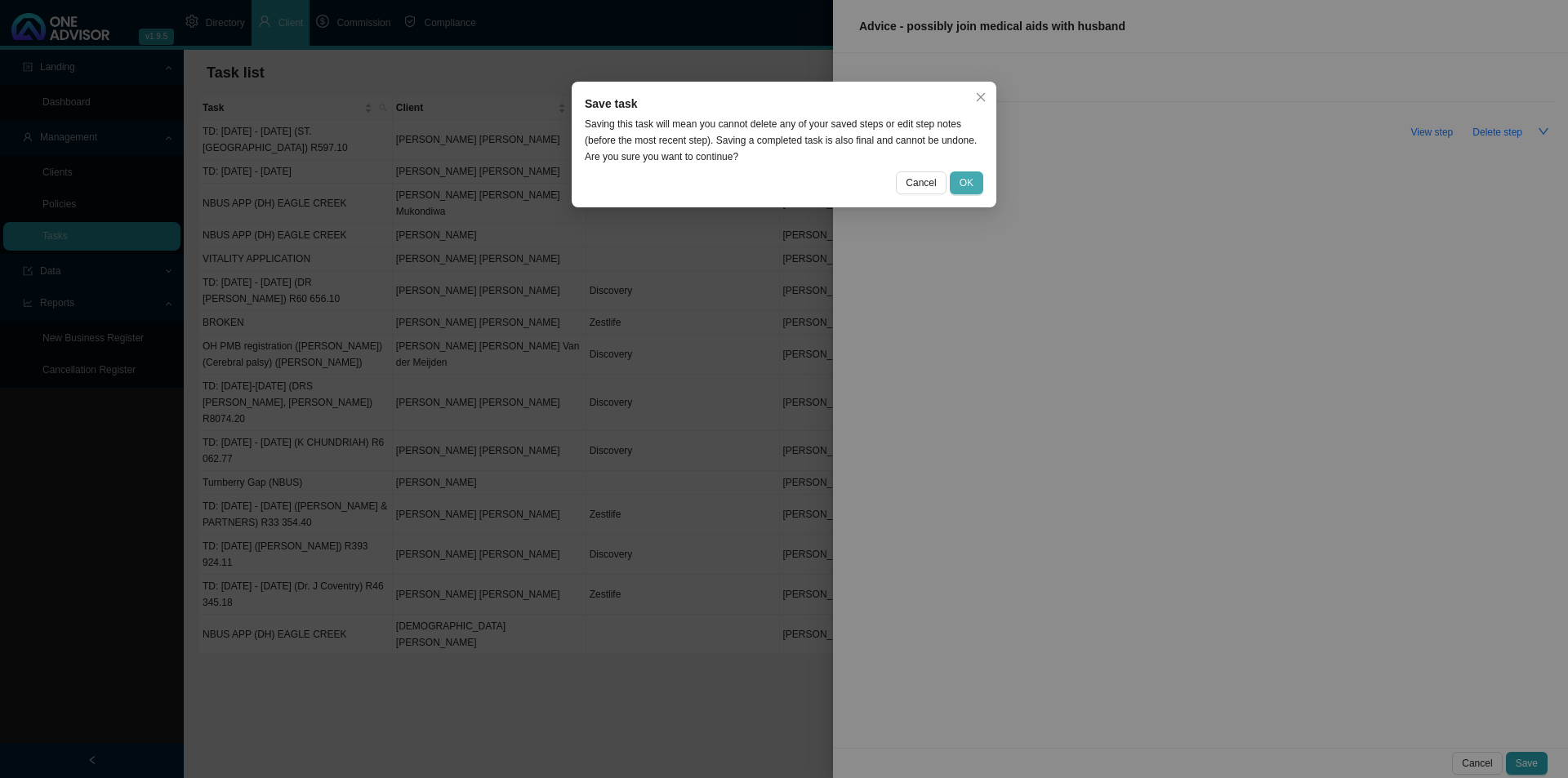
click at [970, 173] on button "OK" at bounding box center [967, 183] width 33 height 23
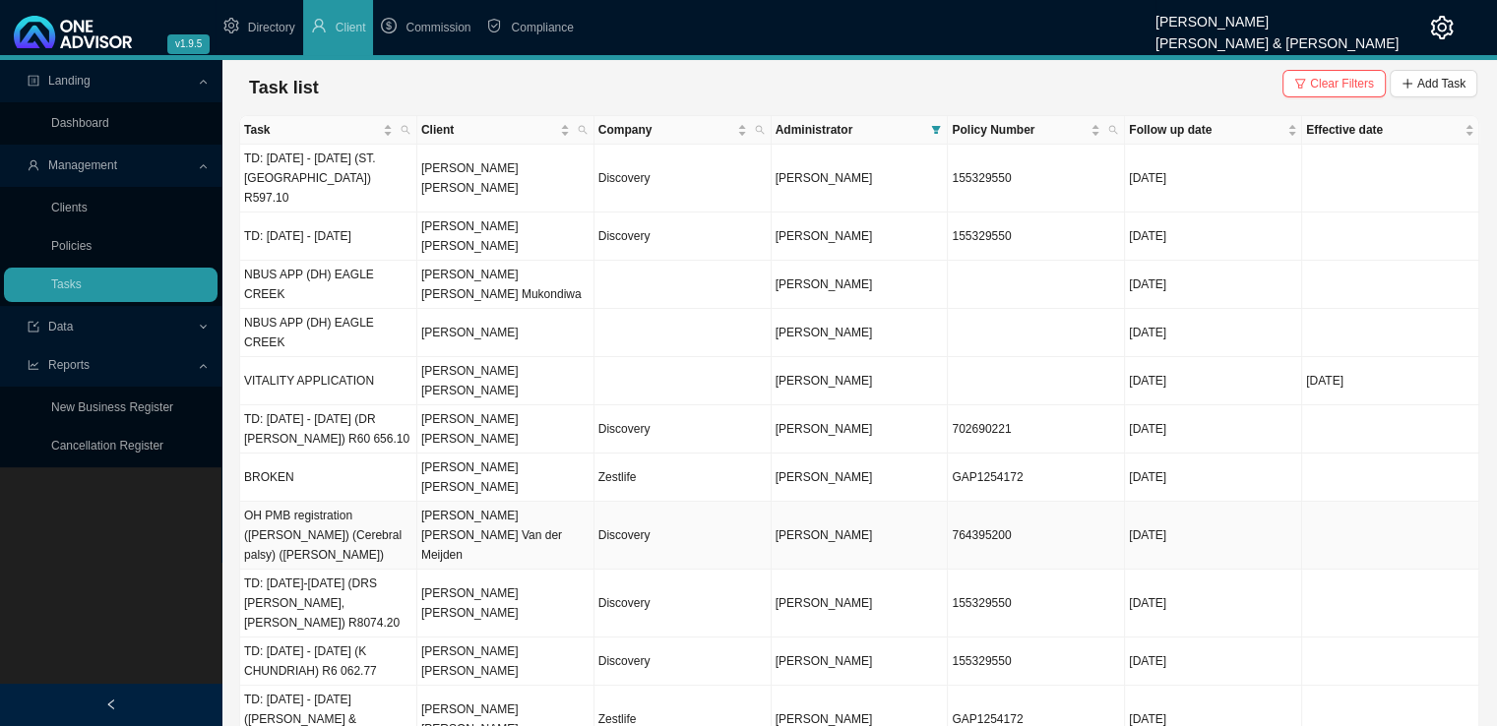
click at [512, 502] on td "[PERSON_NAME] [PERSON_NAME] Van der Meijden" at bounding box center [505, 536] width 177 height 68
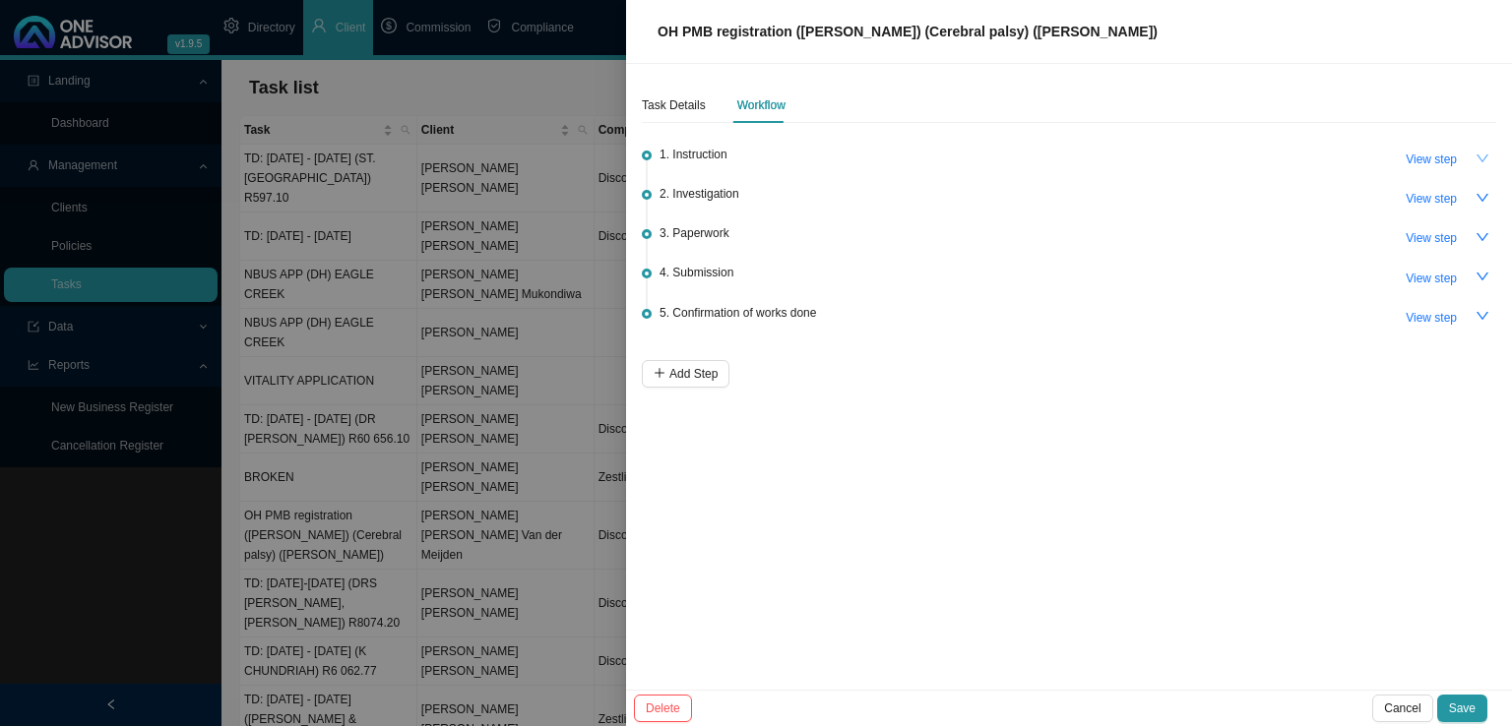
click at [1484, 154] on icon "down" at bounding box center [1483, 159] width 14 height 14
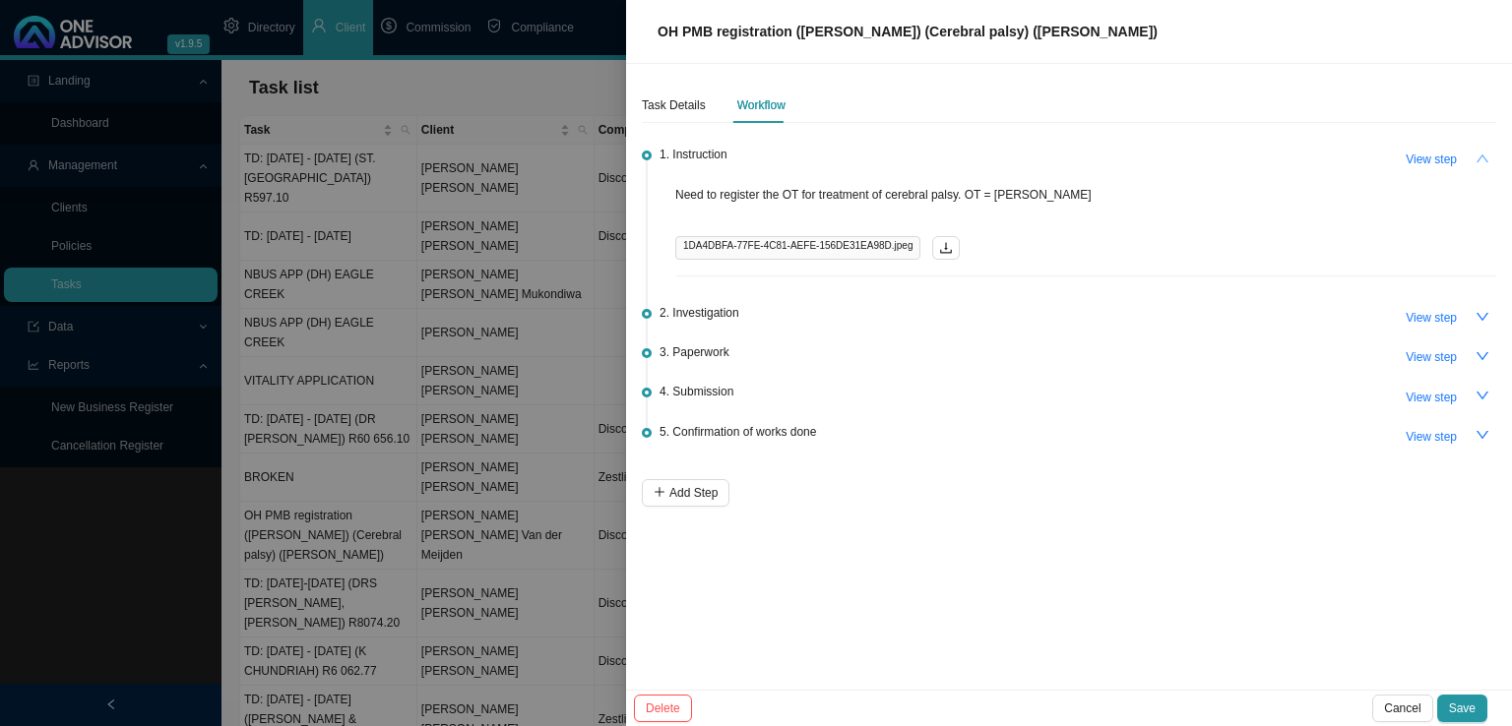
click at [1483, 154] on icon "up" at bounding box center [1483, 159] width 14 height 14
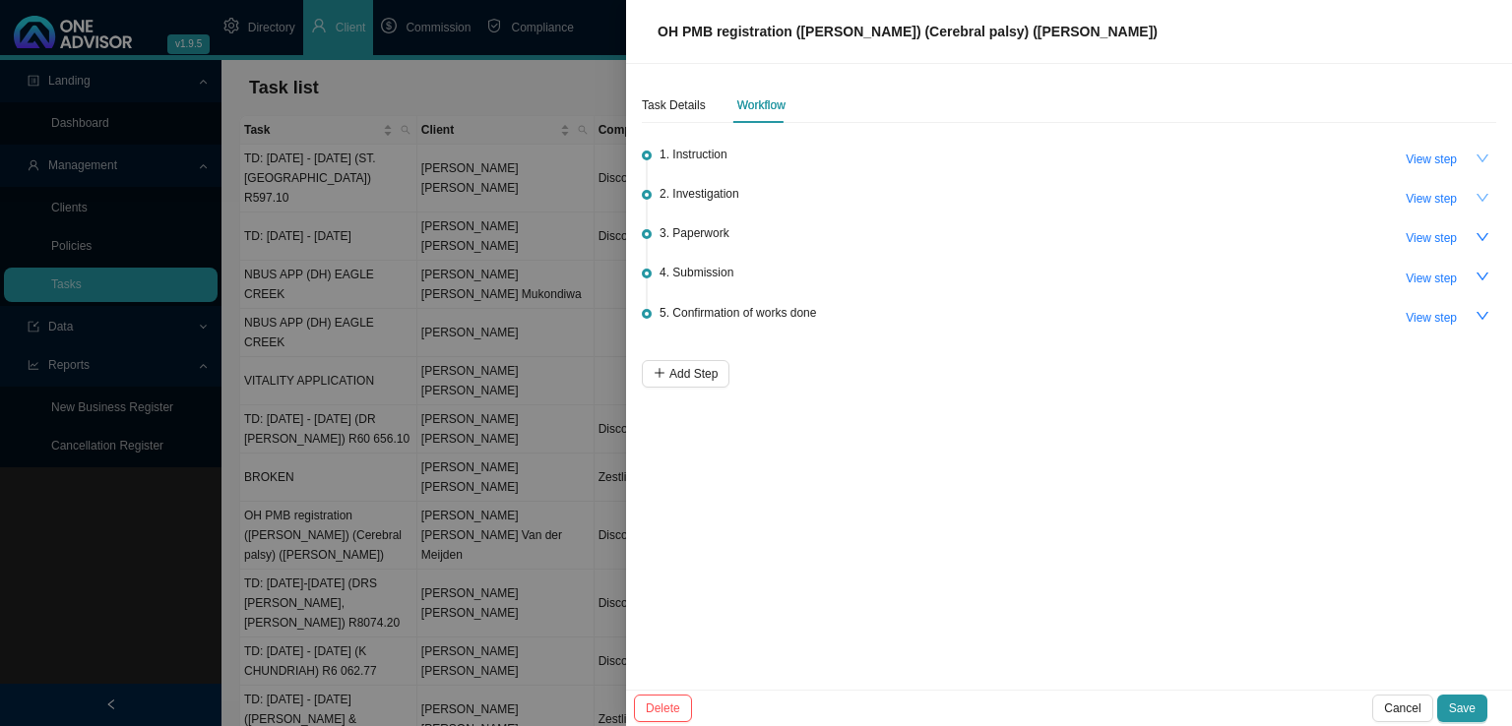
click at [1480, 194] on icon "down" at bounding box center [1483, 198] width 14 height 14
click at [1480, 194] on icon "up" at bounding box center [1483, 198] width 14 height 14
click at [1482, 159] on icon "down" at bounding box center [1483, 159] width 12 height 8
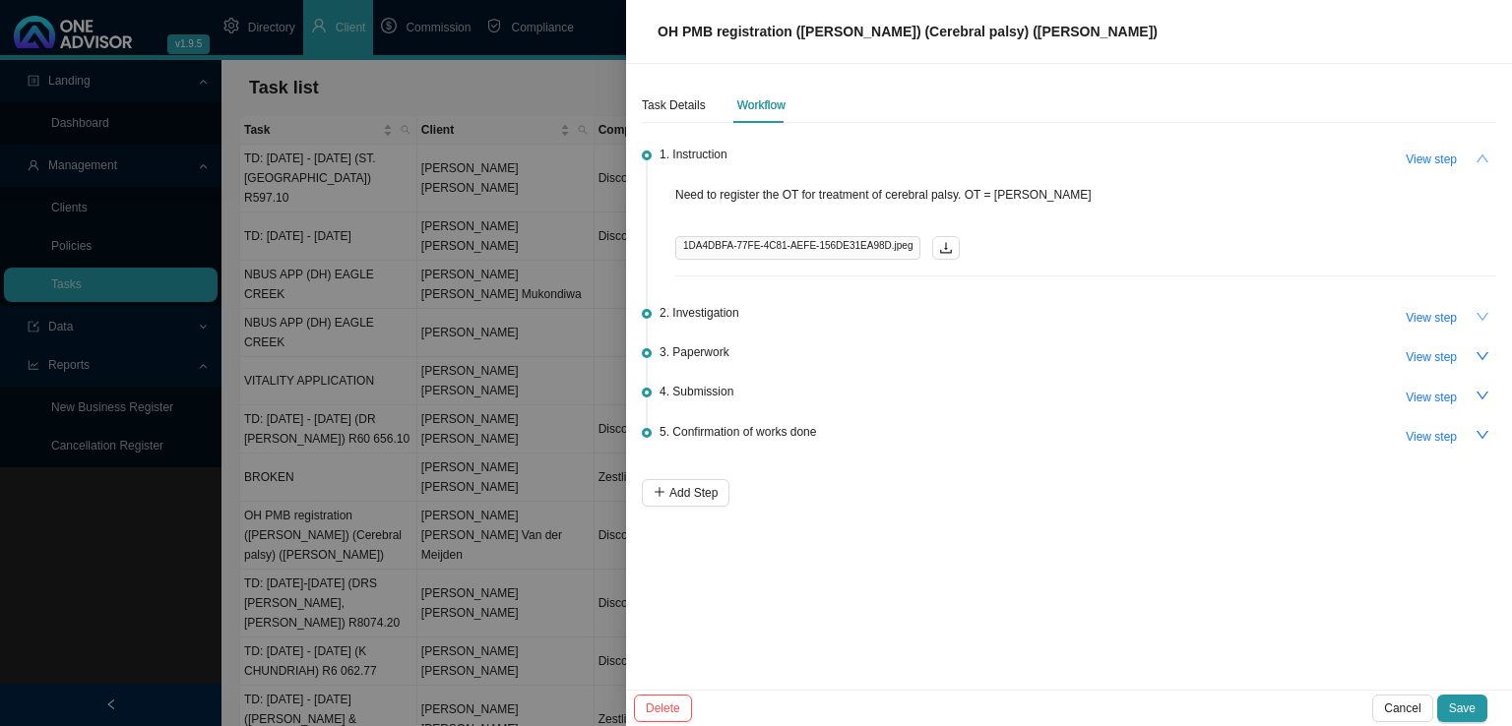
click at [1482, 159] on icon "up" at bounding box center [1483, 159] width 14 height 14
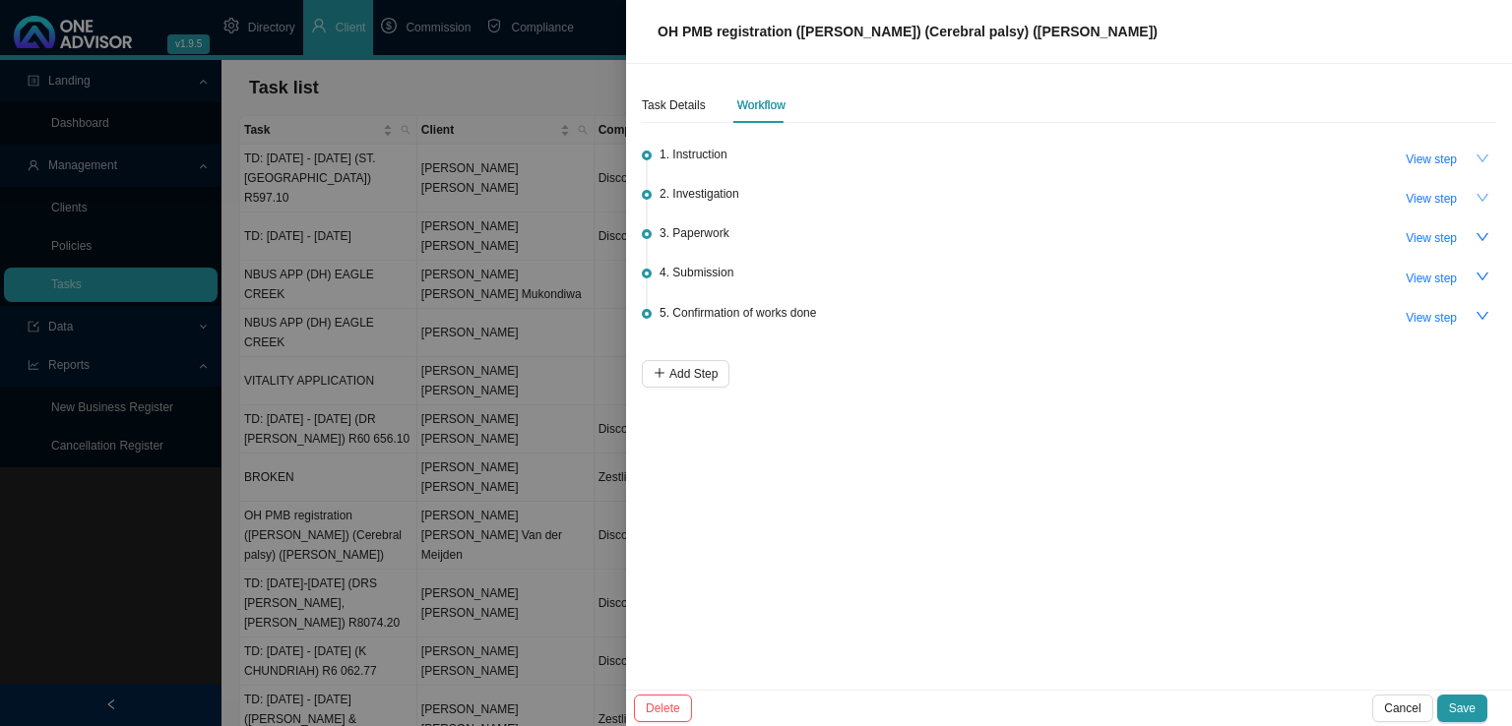
click at [1488, 199] on icon "down" at bounding box center [1483, 198] width 14 height 14
click at [1488, 199] on icon "up" at bounding box center [1483, 198] width 14 height 14
click at [1477, 147] on button "button" at bounding box center [1483, 159] width 28 height 28
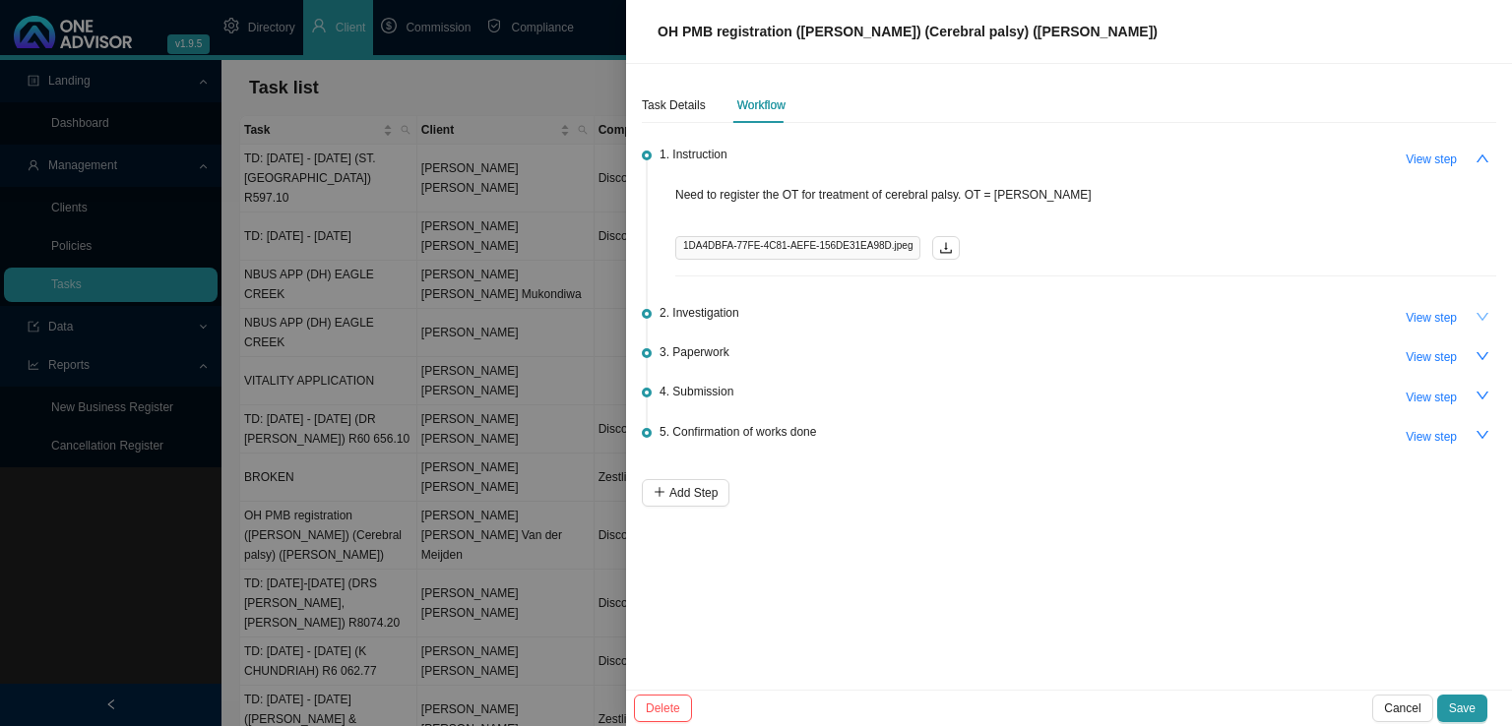
click at [446, 281] on div at bounding box center [756, 363] width 1512 height 726
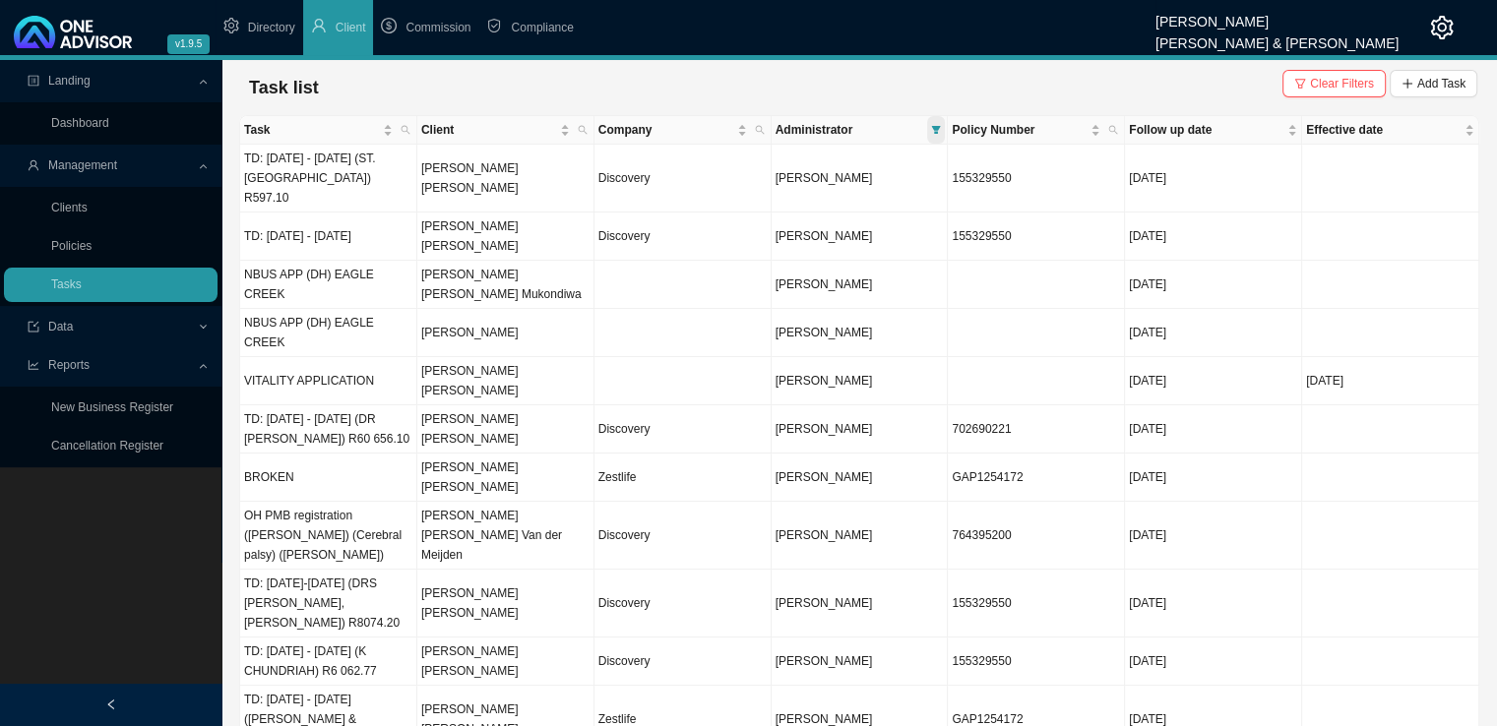
click at [941, 138] on span at bounding box center [936, 130] width 18 height 28
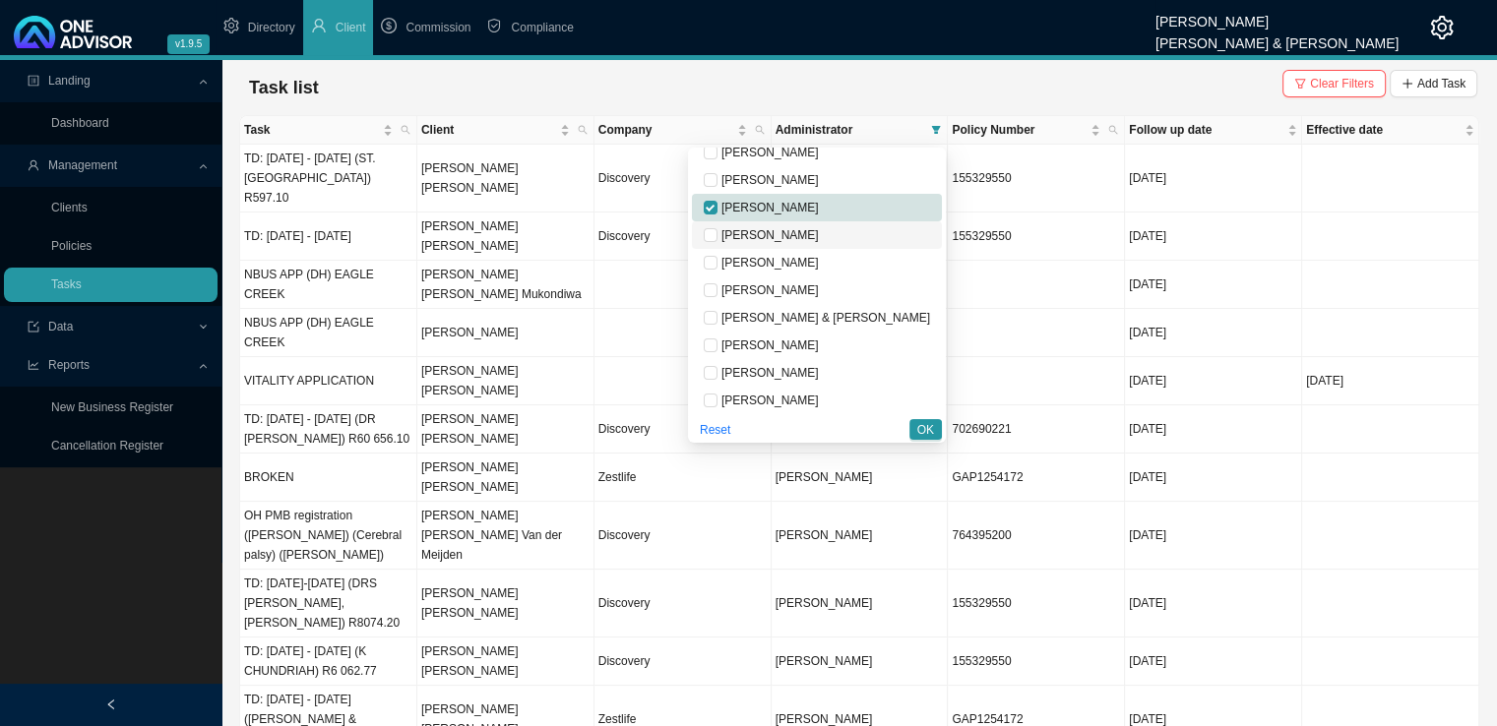
scroll to position [98, 0]
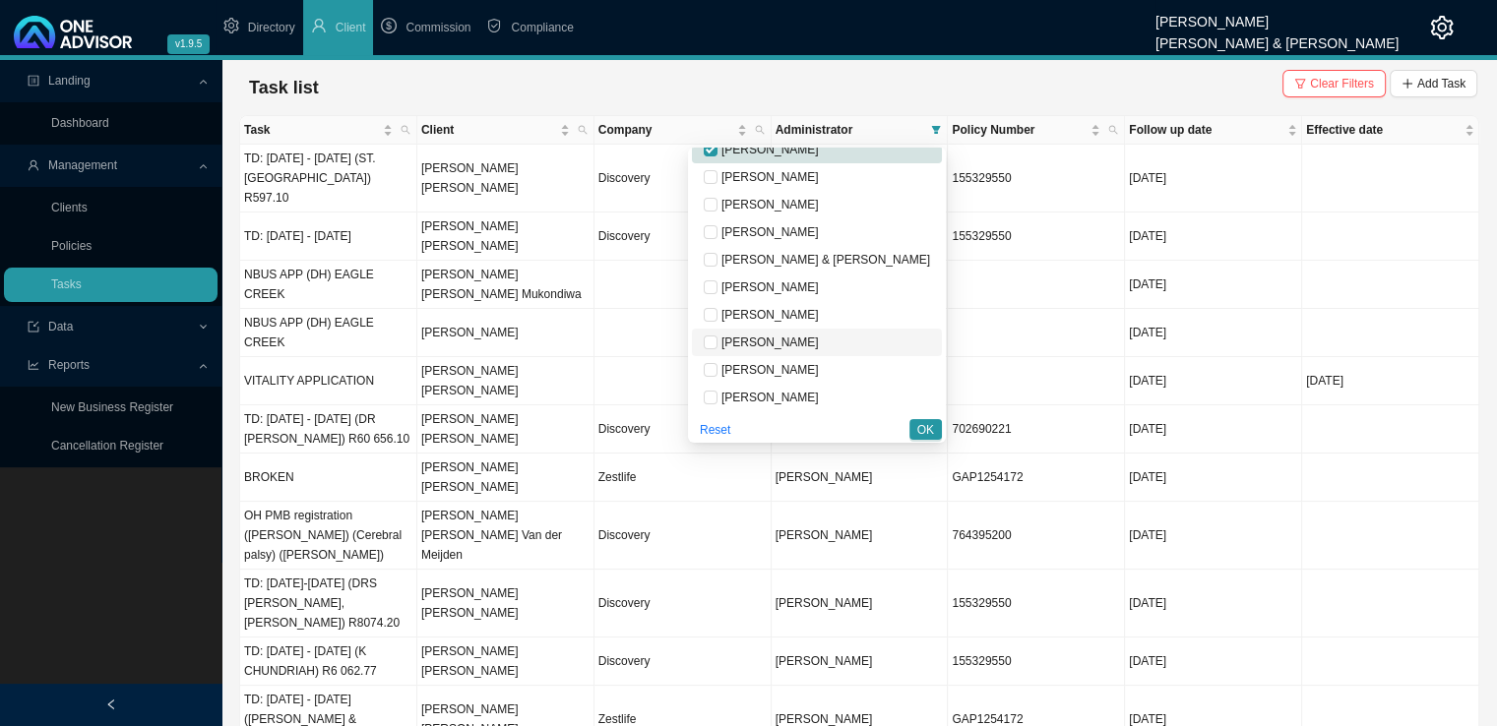
click at [819, 343] on span "[PERSON_NAME]" at bounding box center [768, 343] width 101 height 14
checkbox input "true"
click at [921, 430] on span "OK" at bounding box center [925, 430] width 17 height 20
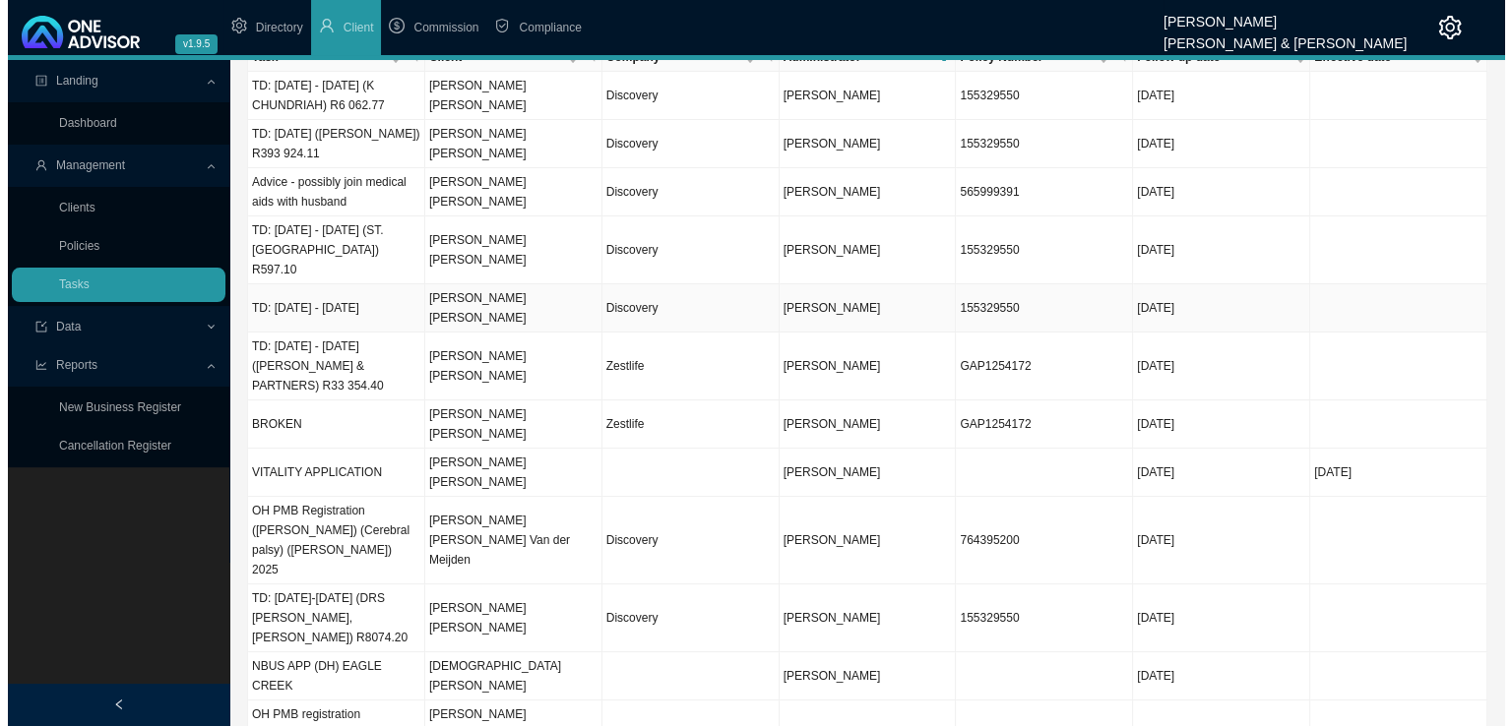
scroll to position [213, 0]
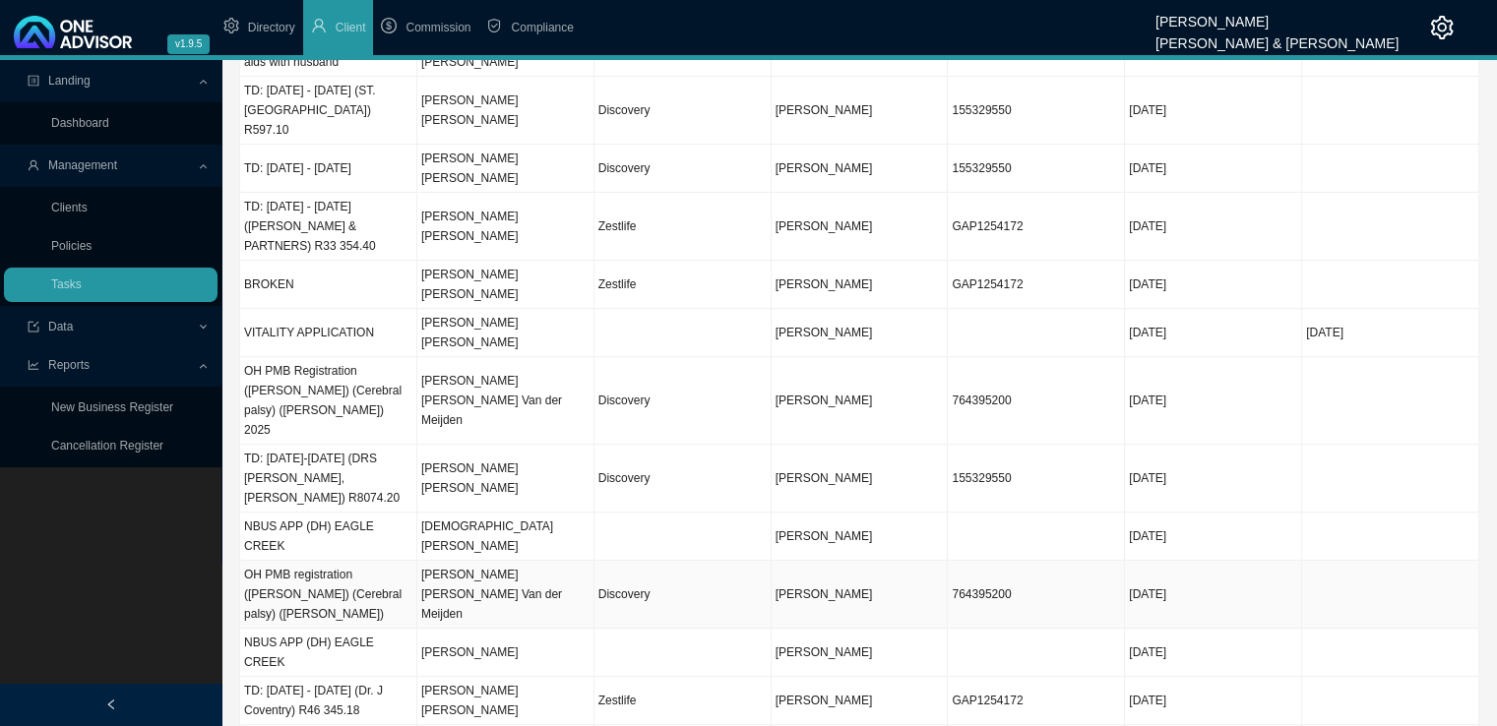
click at [460, 561] on td "[PERSON_NAME] [PERSON_NAME] Van der Meijden" at bounding box center [505, 595] width 177 height 68
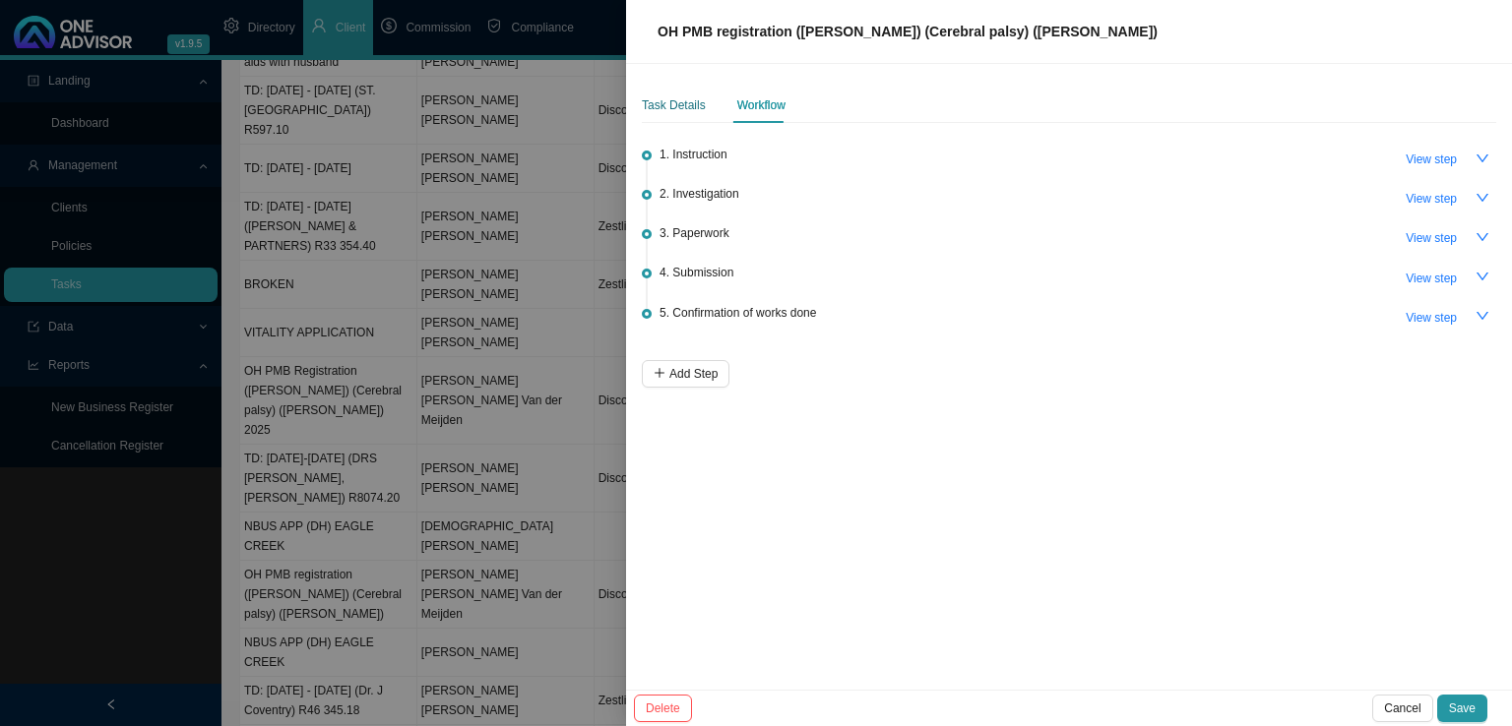
click at [665, 100] on div "Task Details" at bounding box center [674, 105] width 64 height 20
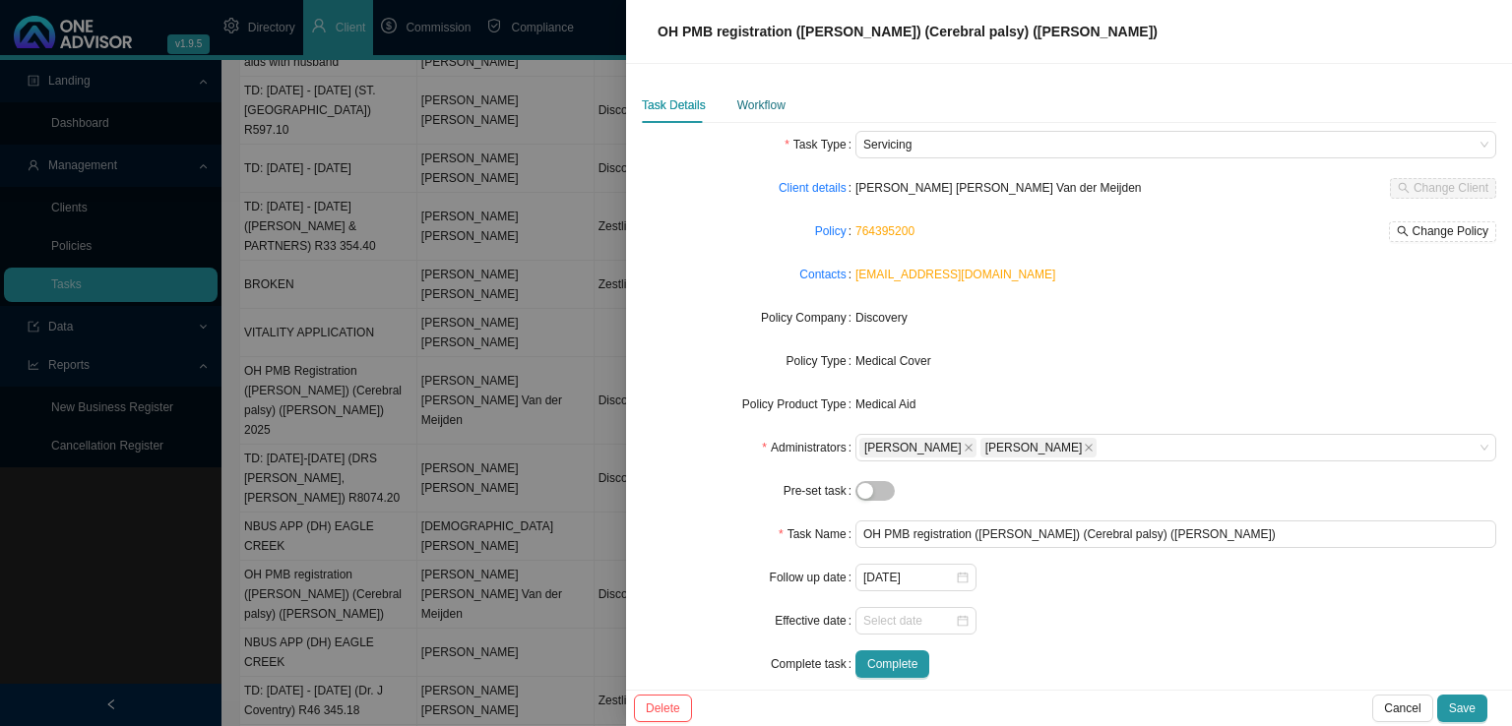
click at [757, 110] on div "Workflow" at bounding box center [761, 105] width 48 height 20
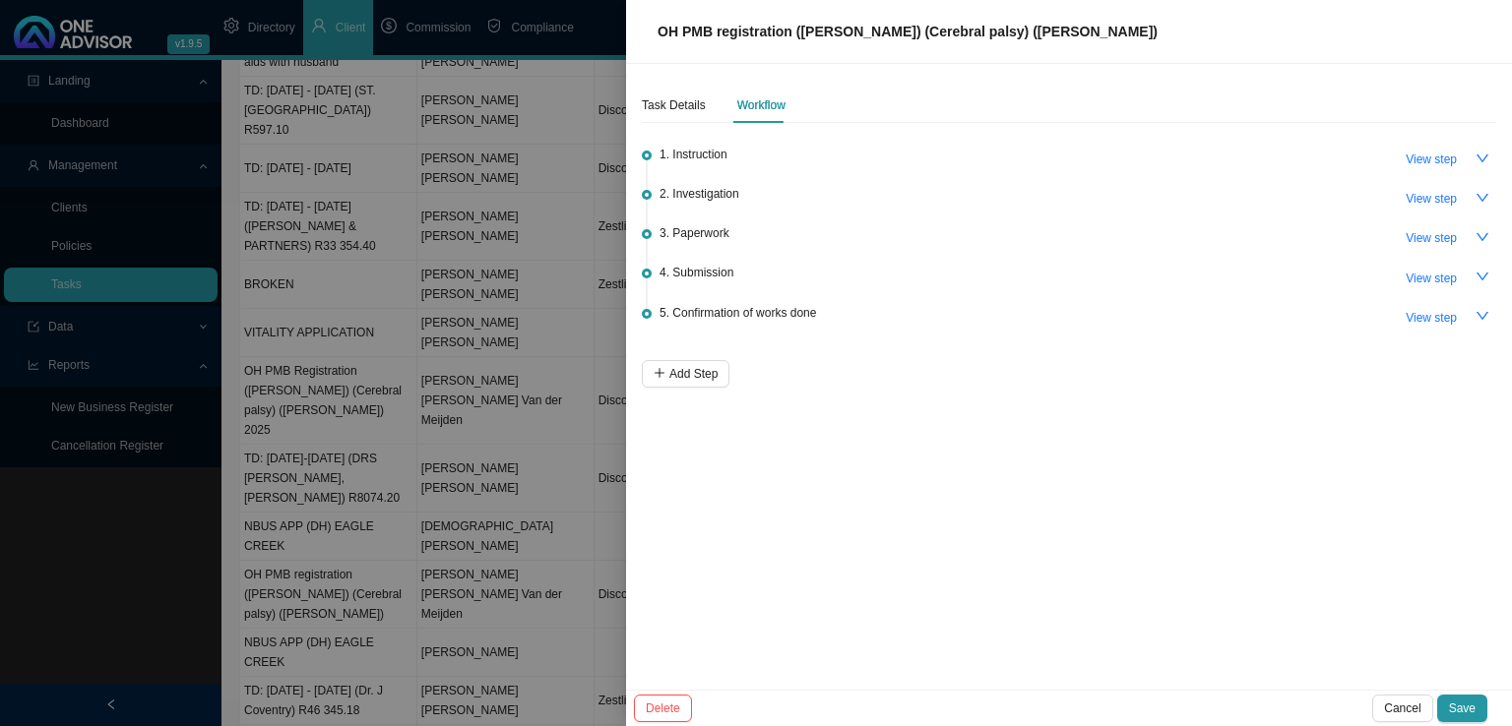
drag, startPoint x: 843, startPoint y: 253, endPoint x: 1393, endPoint y: 241, distance: 550.4
click at [1102, 253] on li "3. Paperwork View step" at bounding box center [1069, 248] width 854 height 39
click at [1488, 234] on icon "down" at bounding box center [1483, 237] width 14 height 14
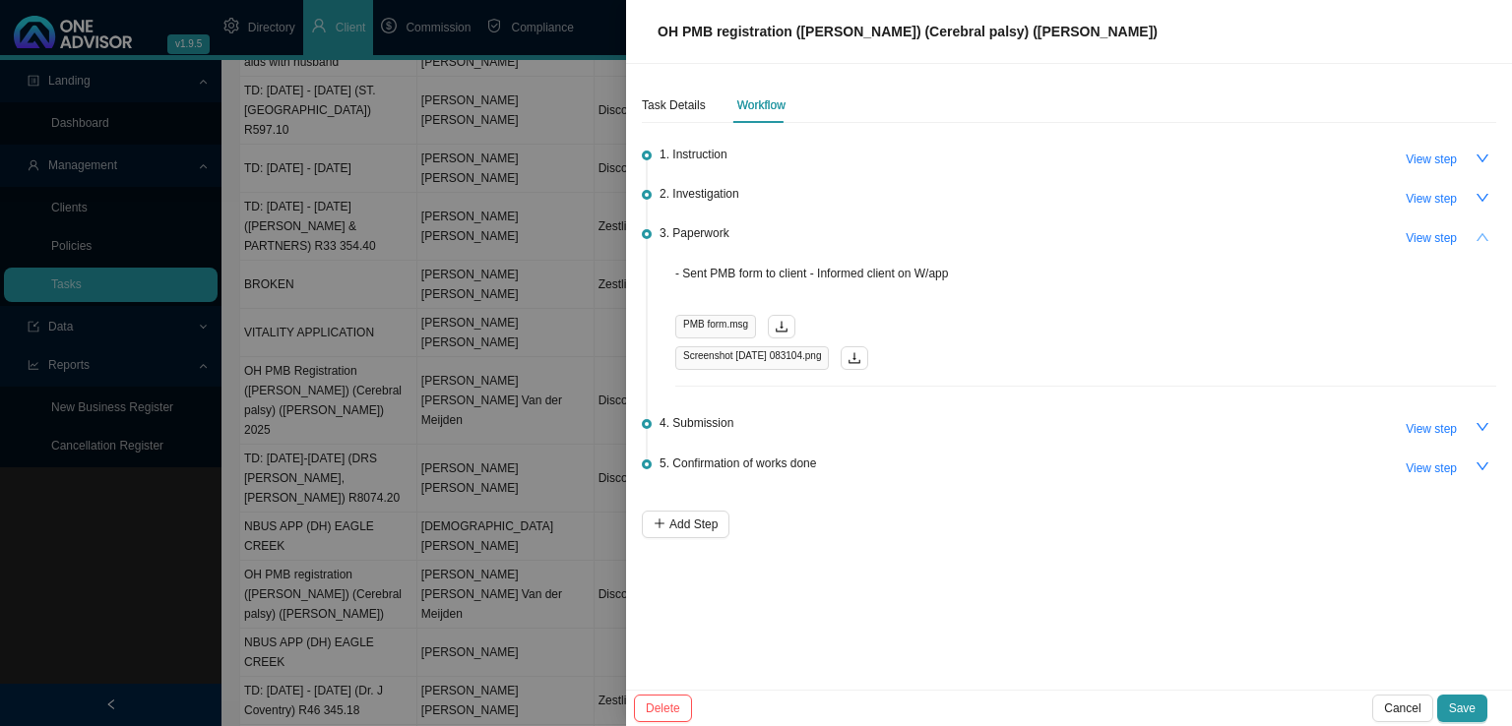
click at [1095, 605] on div "Task Details Workflow 1. Instruction View step 2. Investigation View step 3. Pa…" at bounding box center [1069, 377] width 886 height 626
click at [1485, 424] on icon "down" at bounding box center [1483, 427] width 12 height 8
click at [1487, 424] on icon "up" at bounding box center [1483, 427] width 14 height 14
click at [1477, 233] on icon "up" at bounding box center [1483, 237] width 14 height 14
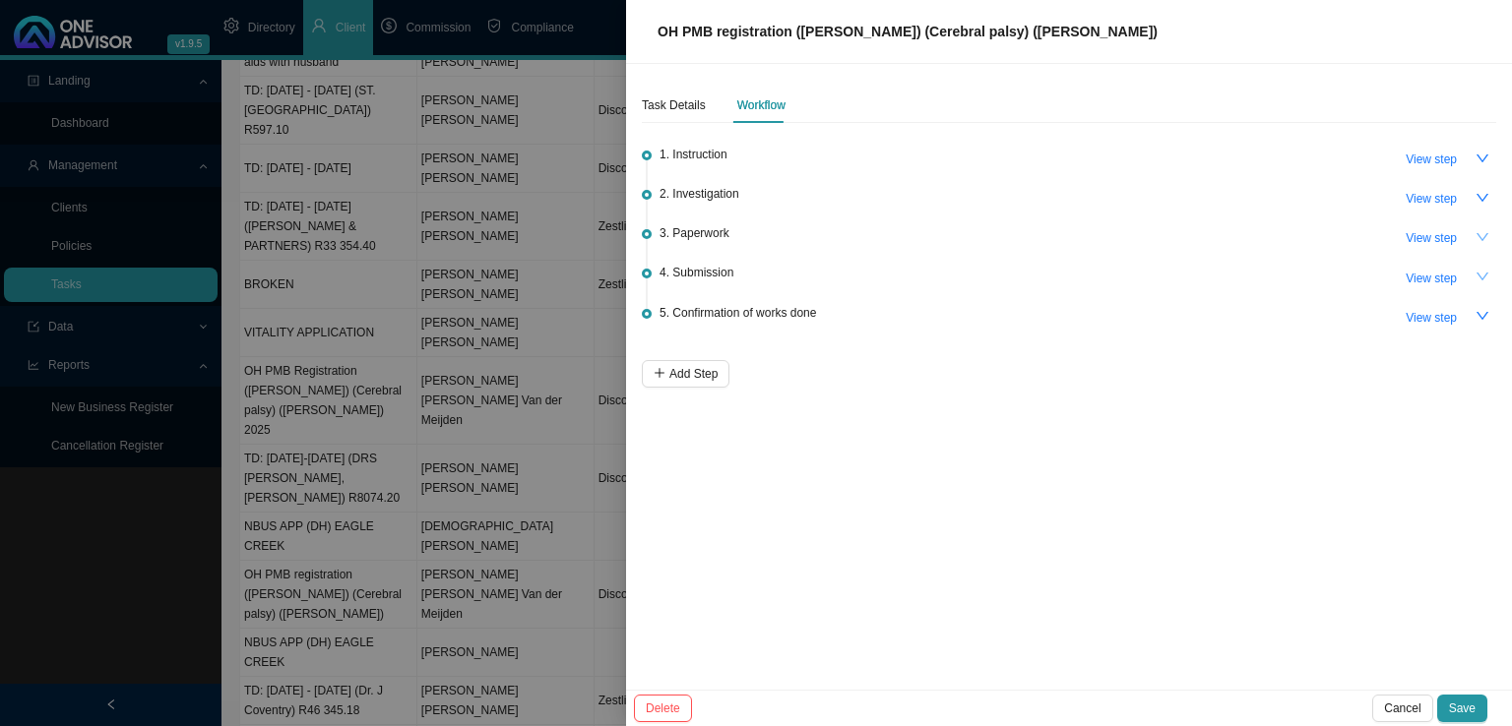
click at [1477, 233] on icon "down" at bounding box center [1483, 237] width 14 height 14
